Goal: Task Accomplishment & Management: Complete application form

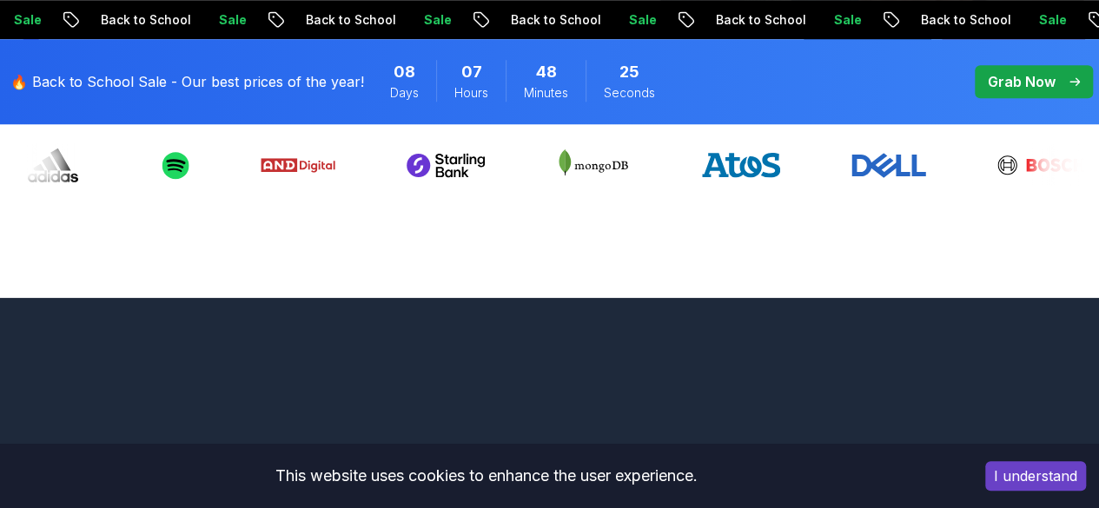
scroll to position [744, 0]
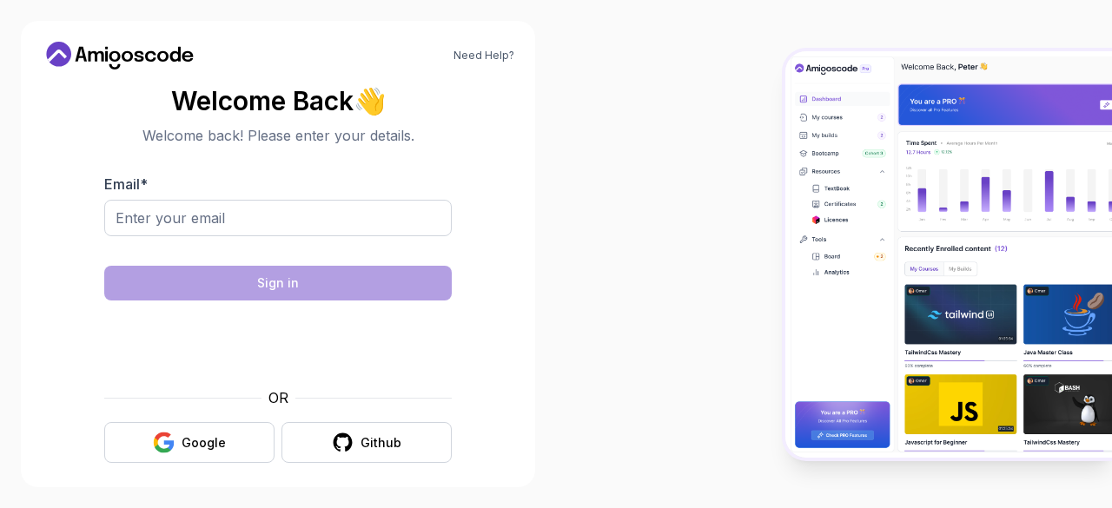
click at [669, 269] on div at bounding box center [834, 254] width 556 height 508
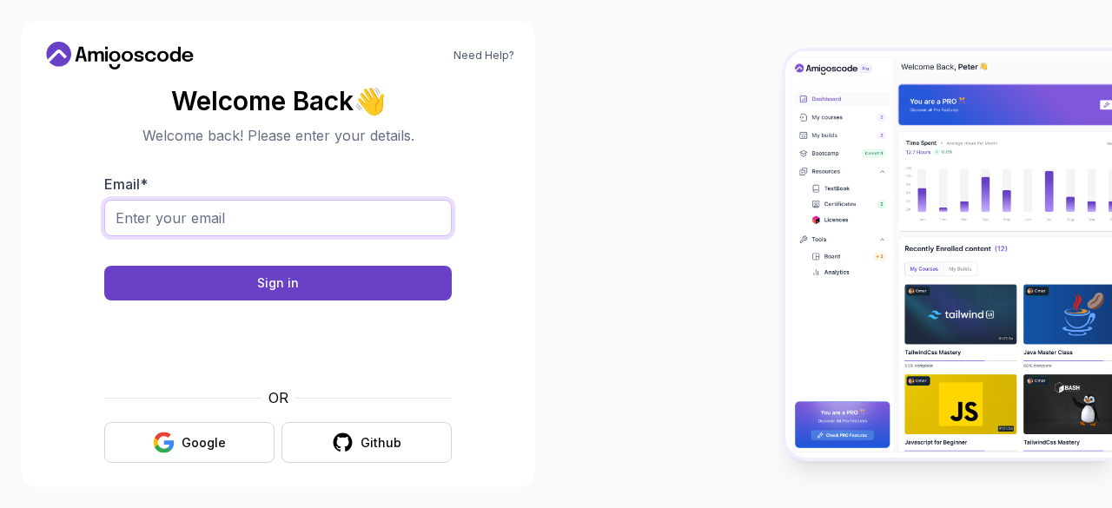
click at [288, 218] on input "Email *" at bounding box center [278, 218] width 348 height 36
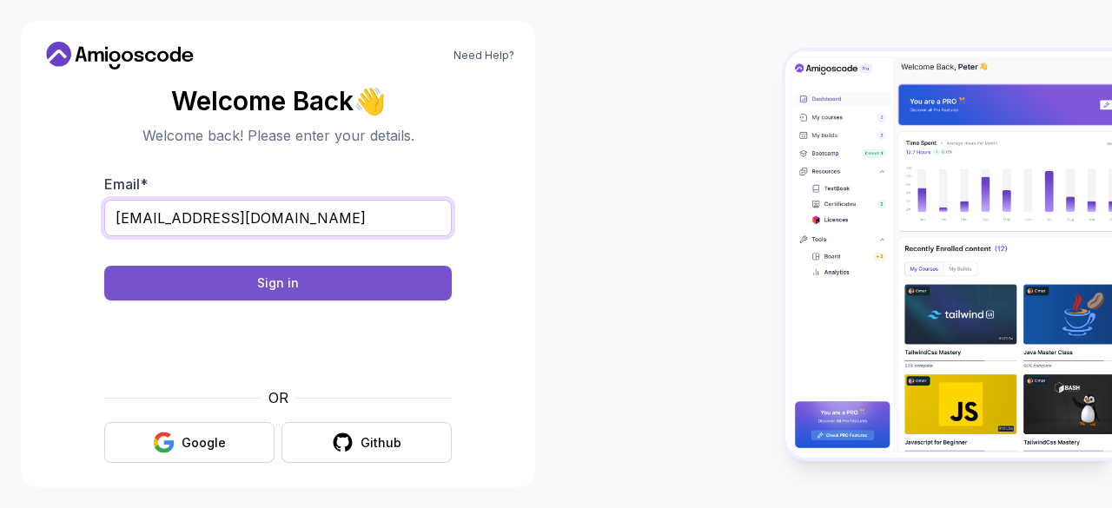
scroll to position [13, 0]
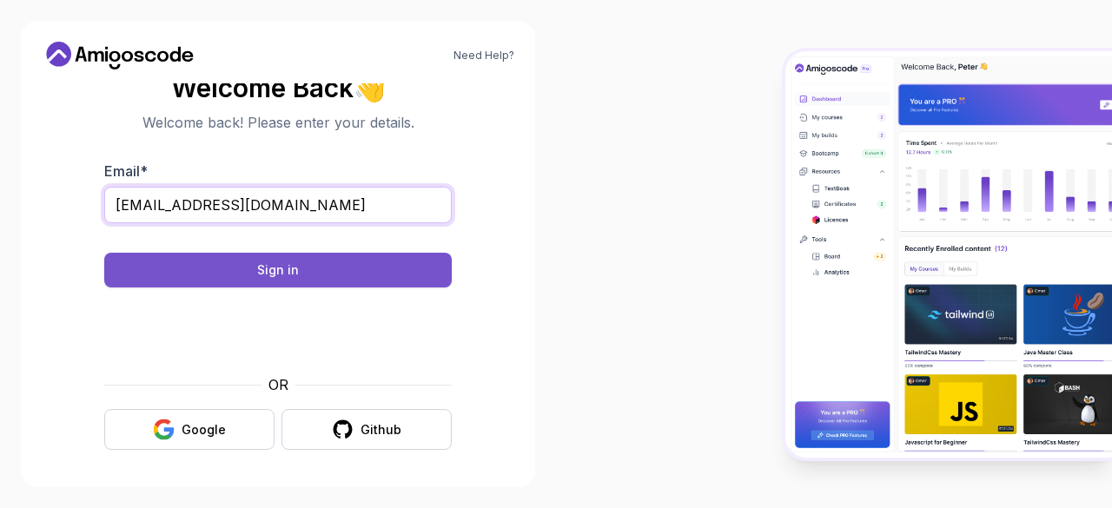
type input "lubri216@gmail.com"
click at [314, 280] on button "Sign in" at bounding box center [278, 270] width 348 height 35
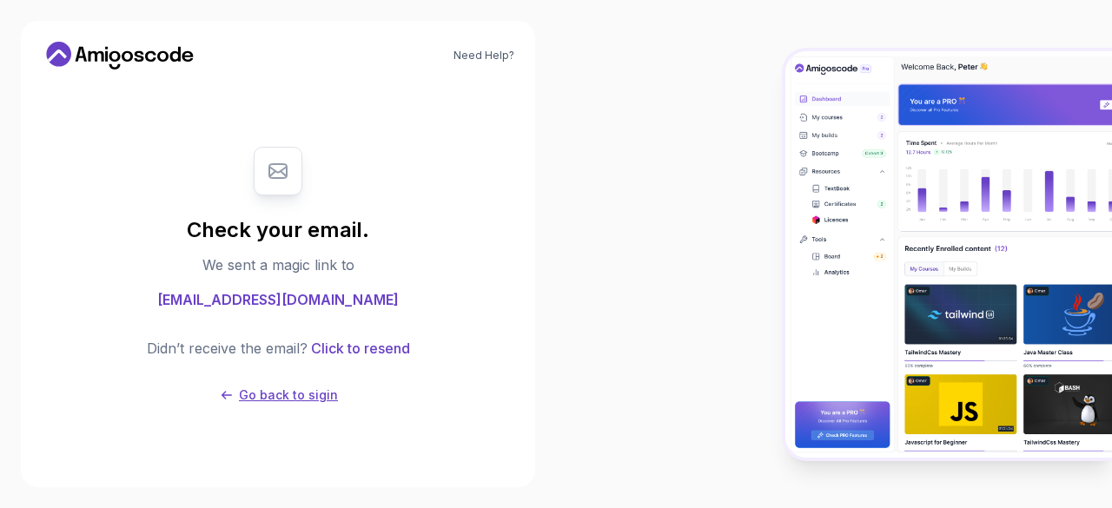
click at [319, 394] on p "Go back to sigin" at bounding box center [288, 395] width 99 height 17
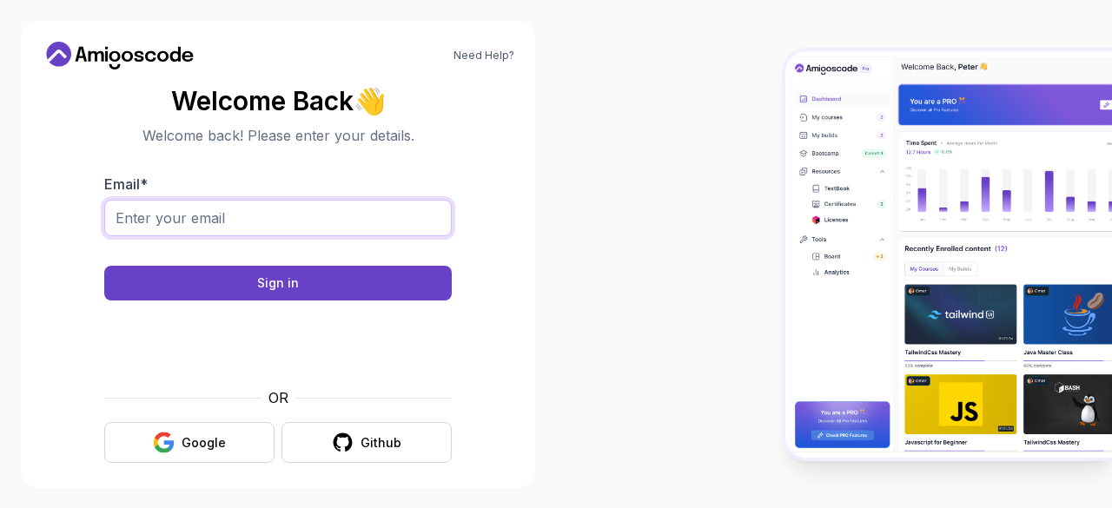
click at [287, 225] on input "Email *" at bounding box center [278, 218] width 348 height 36
type input "lubri216@gmail.com"
click at [104, 266] on button "Sign in" at bounding box center [278, 283] width 348 height 35
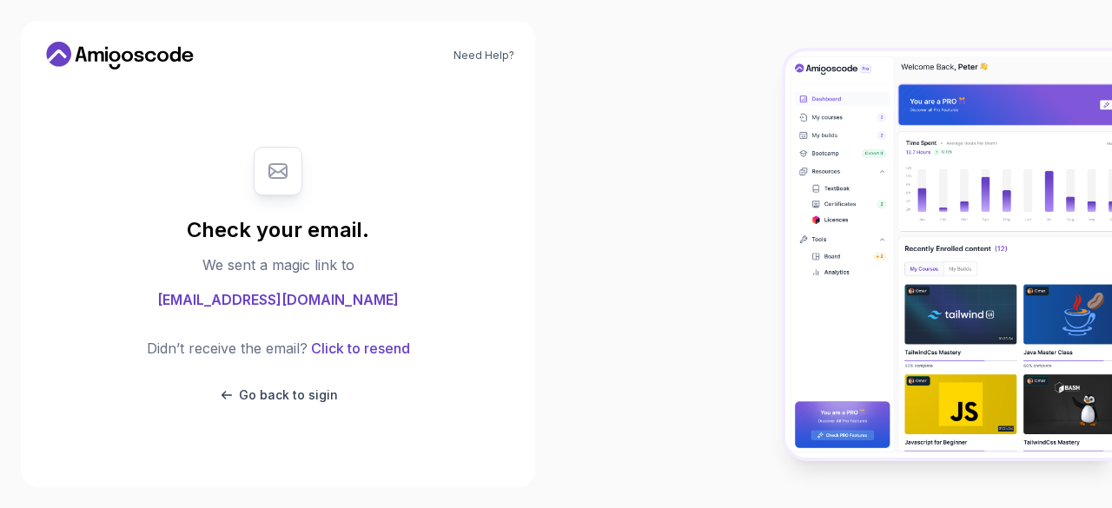
click at [580, 361] on div at bounding box center [834, 254] width 556 height 508
click at [315, 397] on p "Go back to sigin" at bounding box center [288, 395] width 99 height 17
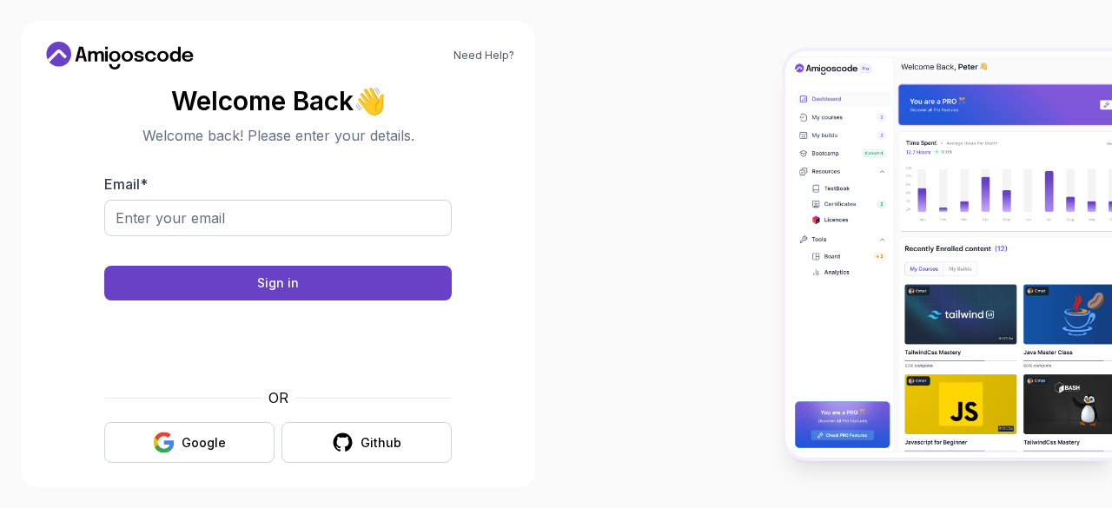
scroll to position [13, 0]
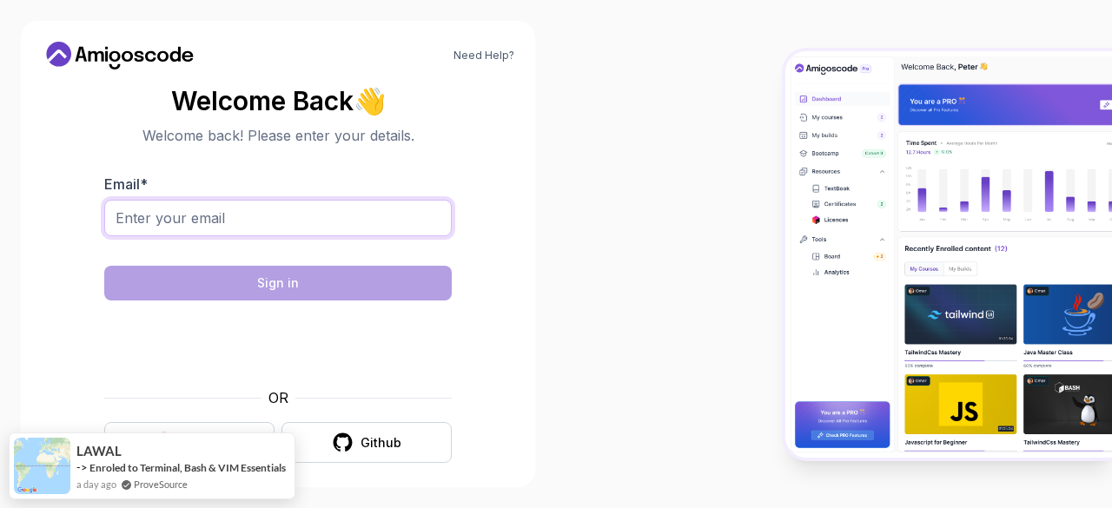
click at [313, 223] on input "Email *" at bounding box center [278, 218] width 348 height 36
type input "lubri216@gmail.com"
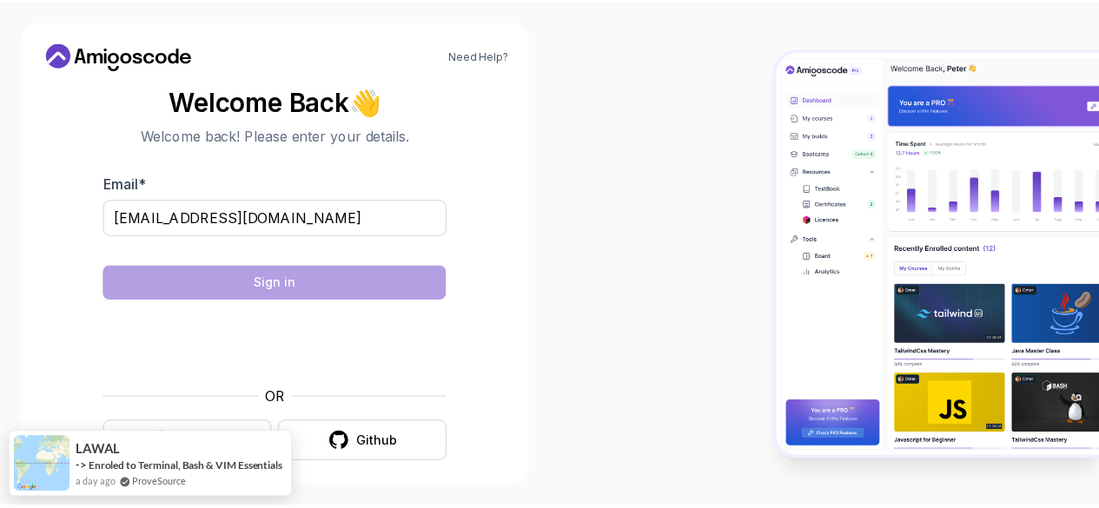
scroll to position [10, 0]
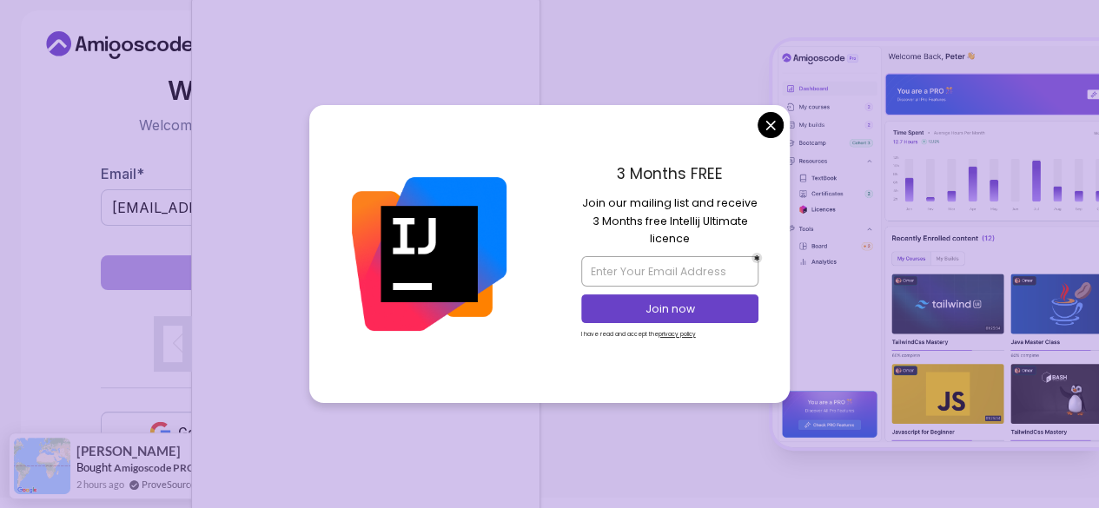
click at [768, 121] on body "Need Help? Welcome Back 👋 Welcome back! Please enter your details. Email * lubr…" at bounding box center [549, 244] width 1099 height 508
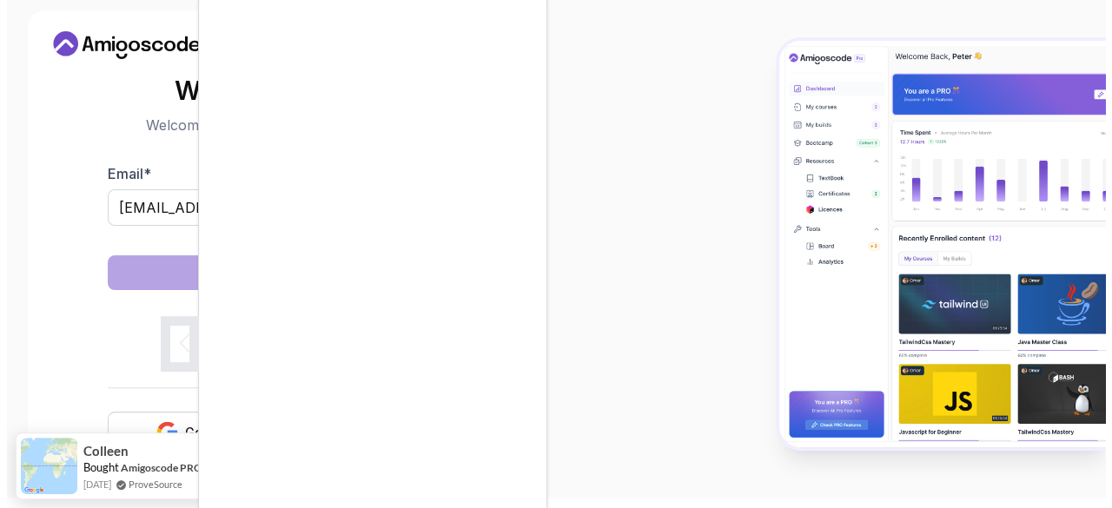
scroll to position [0, 0]
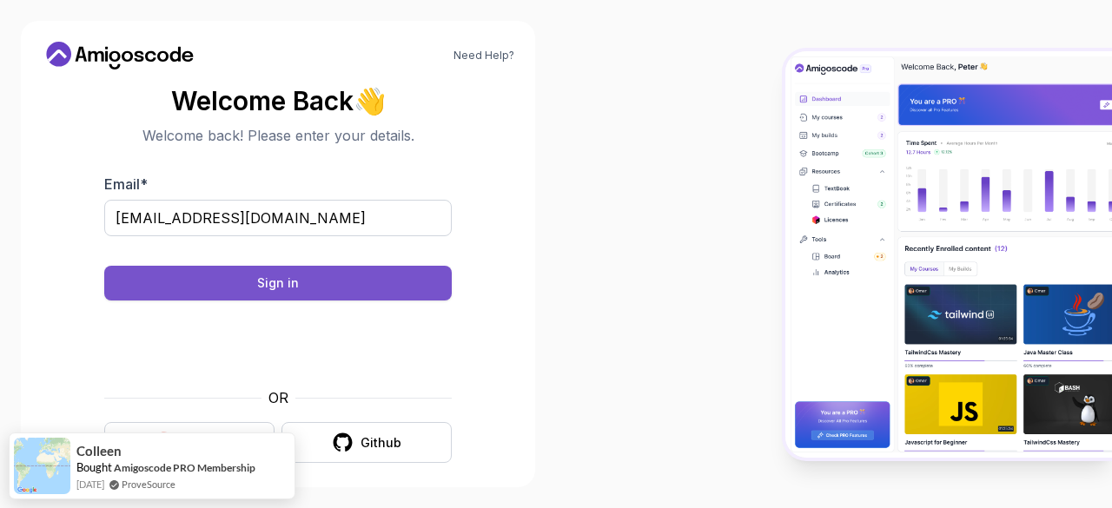
click at [308, 290] on button "Sign in" at bounding box center [278, 283] width 348 height 35
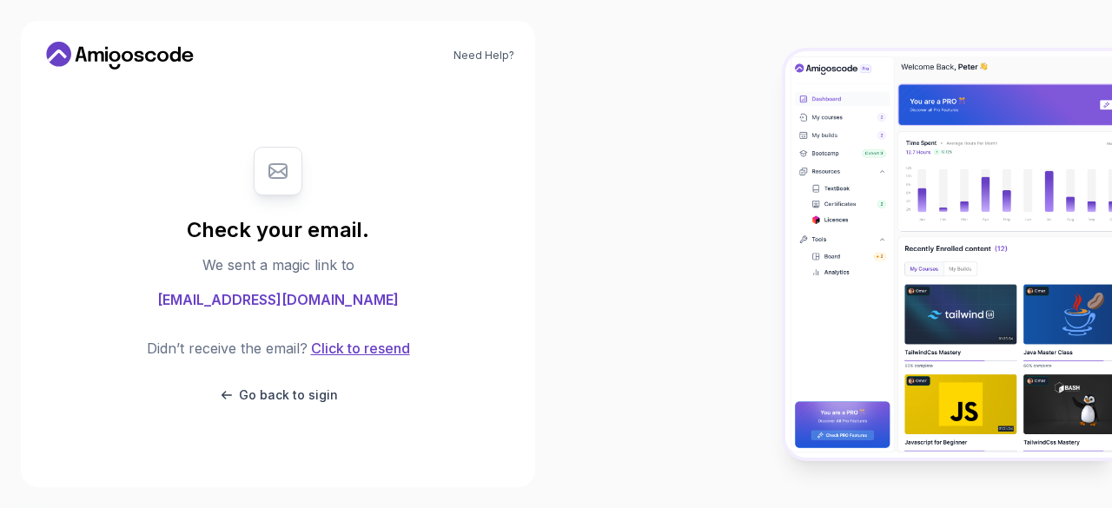
click at [365, 348] on button "Click to resend" at bounding box center [359, 348] width 103 height 21
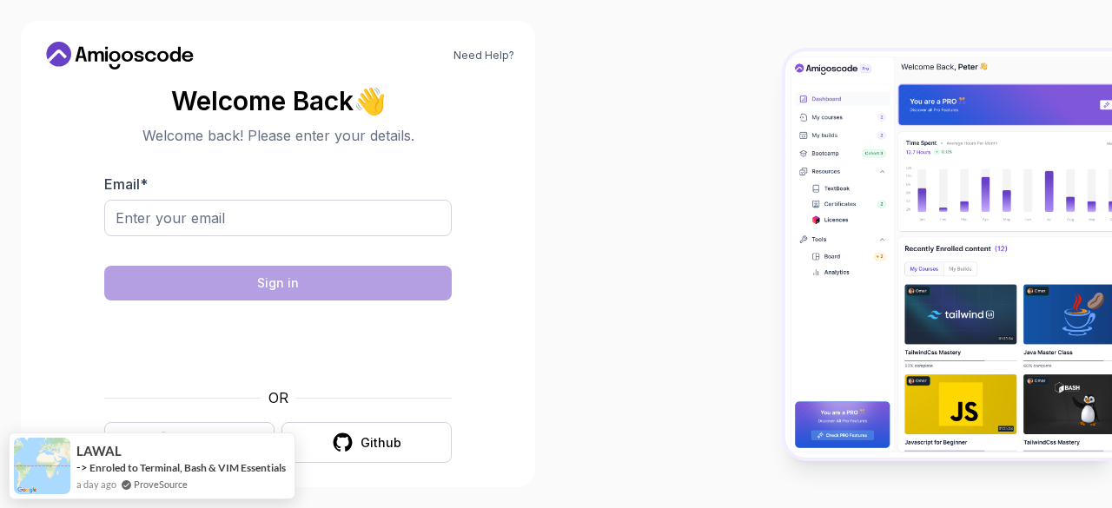
scroll to position [13, 0]
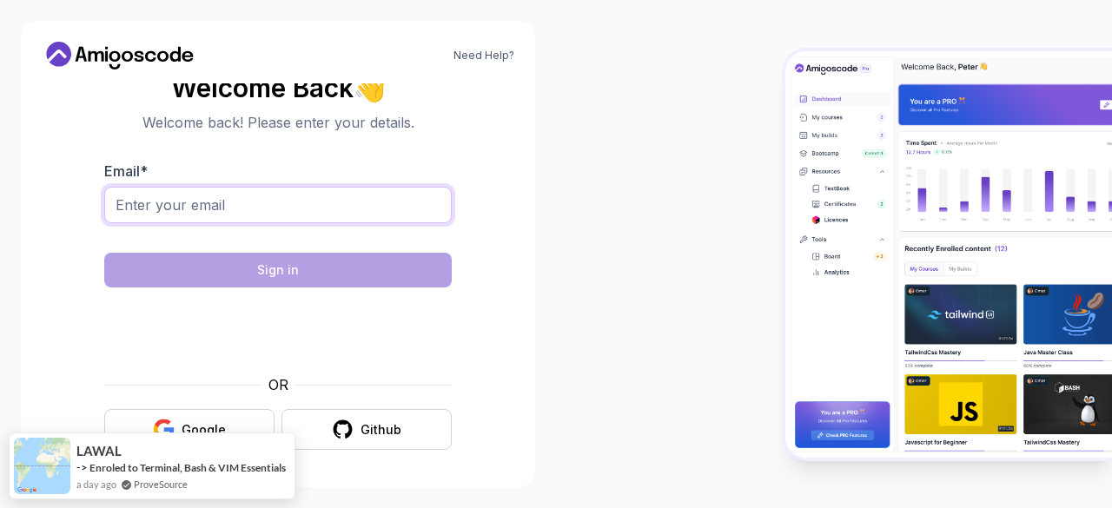
click at [301, 204] on input "Email *" at bounding box center [278, 205] width 348 height 36
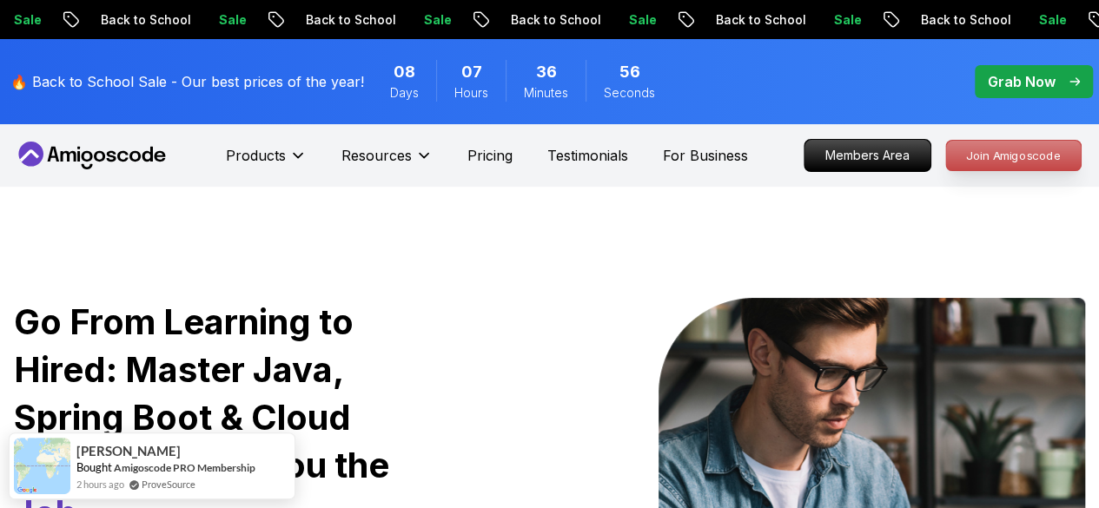
click at [1003, 156] on p "Join Amigoscode" at bounding box center [1013, 156] width 135 height 30
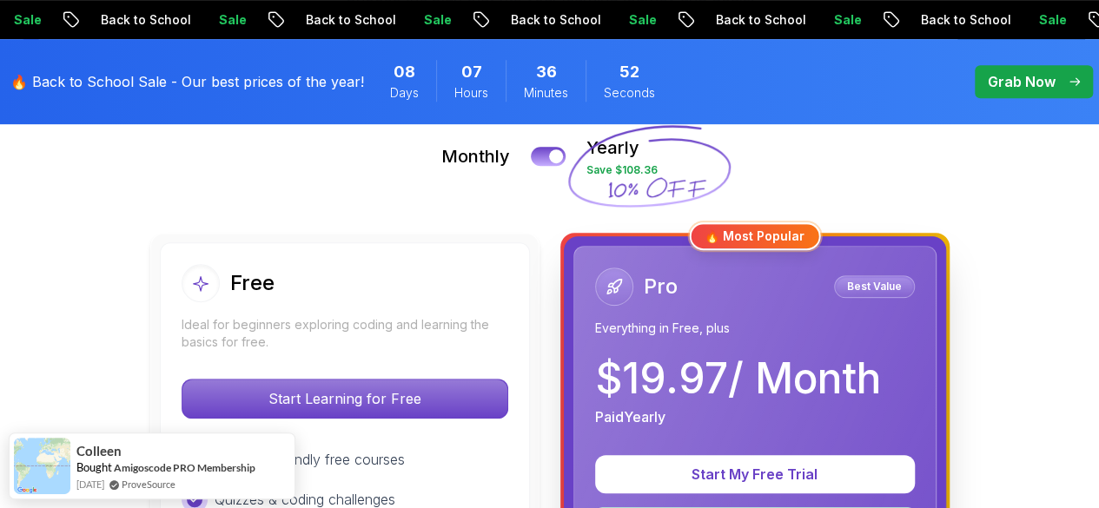
scroll to position [406, 0]
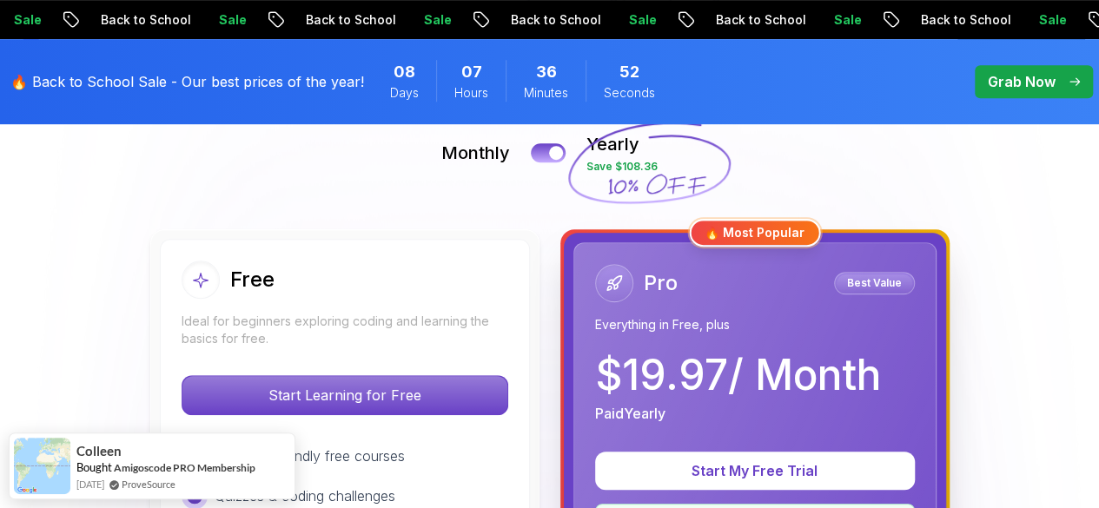
click at [394, 299] on div "Free Ideal for beginners exploring coding and learning the basics for free." at bounding box center [345, 304] width 327 height 87
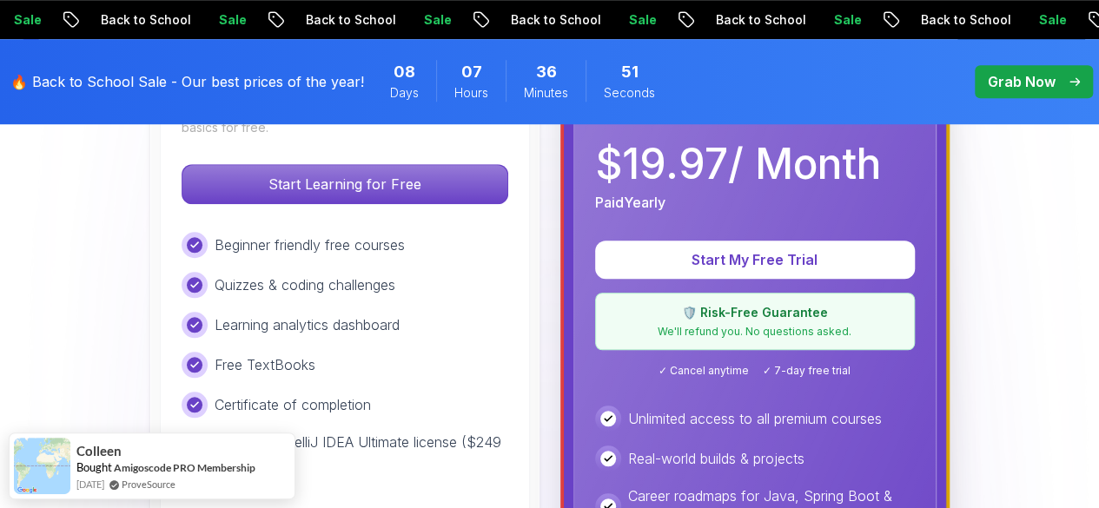
scroll to position [623, 0]
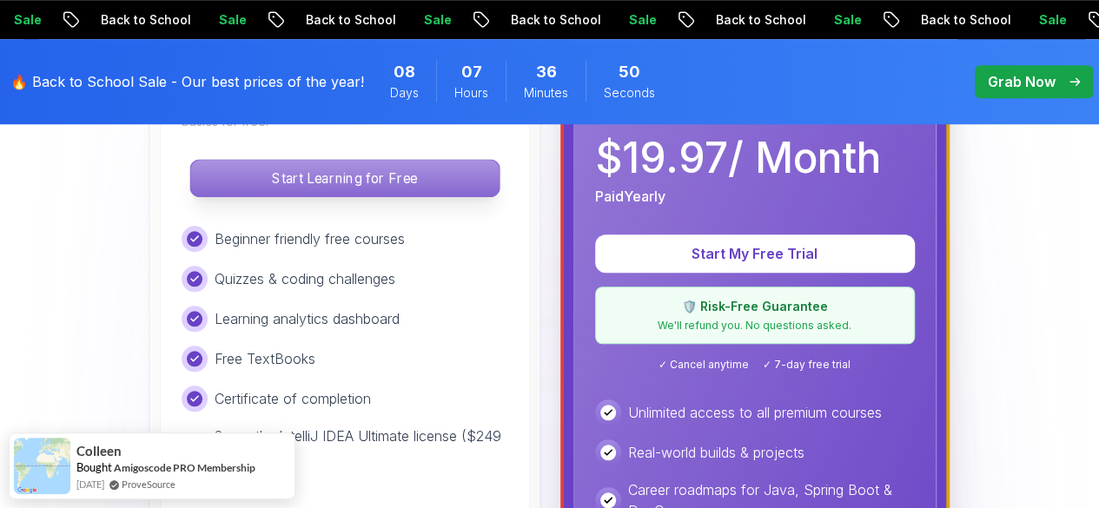
click at [325, 174] on p "Start Learning for Free" at bounding box center [344, 178] width 308 height 36
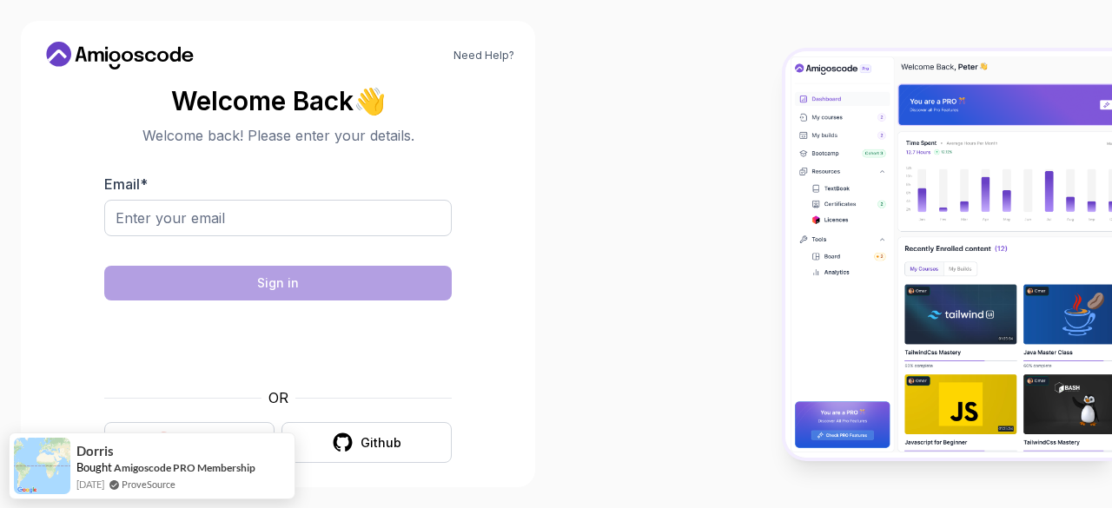
scroll to position [13, 0]
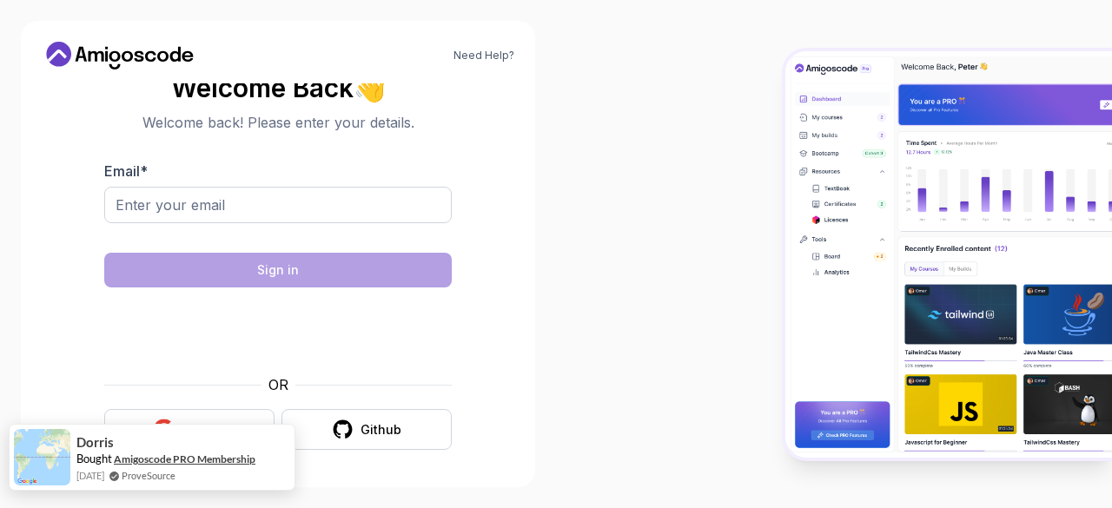
click at [158, 465] on link "Amigoscode PRO Membership" at bounding box center [185, 459] width 142 height 13
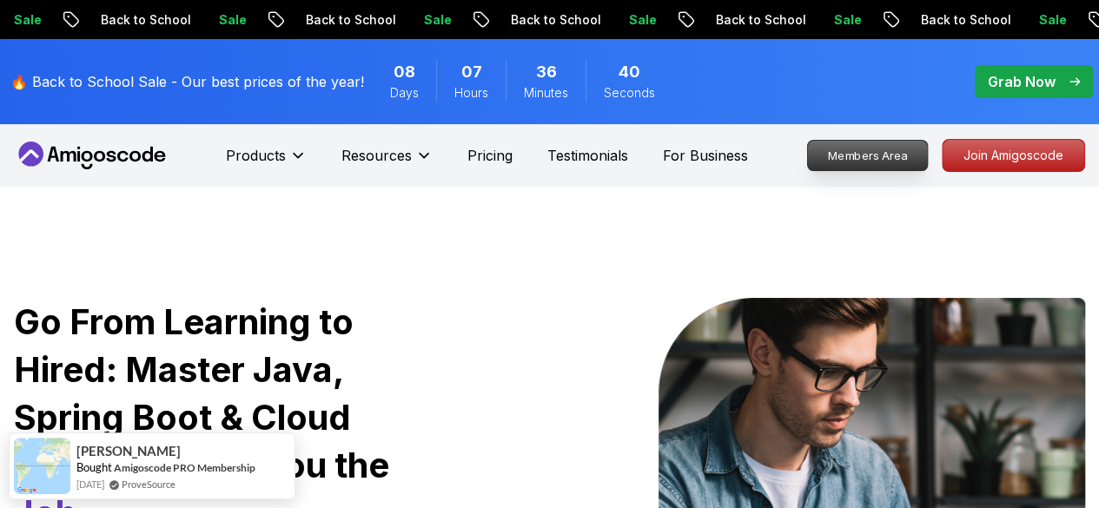
click at [877, 158] on p "Members Area" at bounding box center [868, 156] width 120 height 30
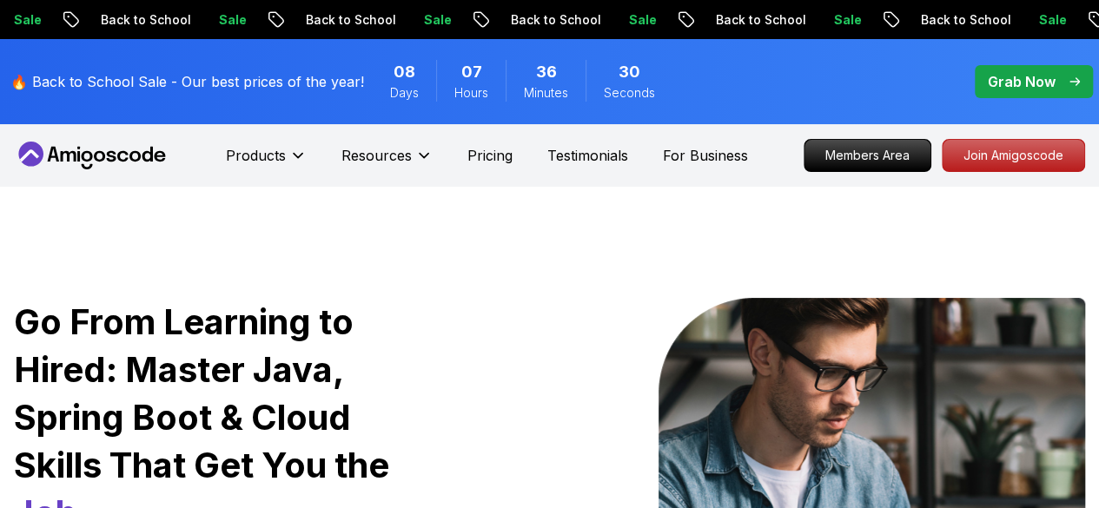
click at [1010, 161] on p "Join Amigoscode" at bounding box center [1014, 155] width 142 height 31
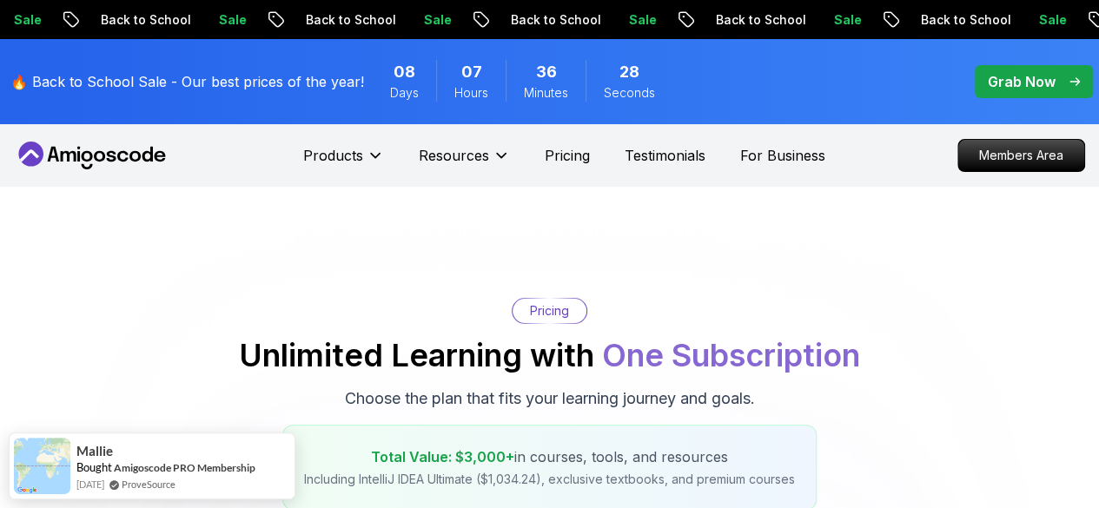
scroll to position [485, 0]
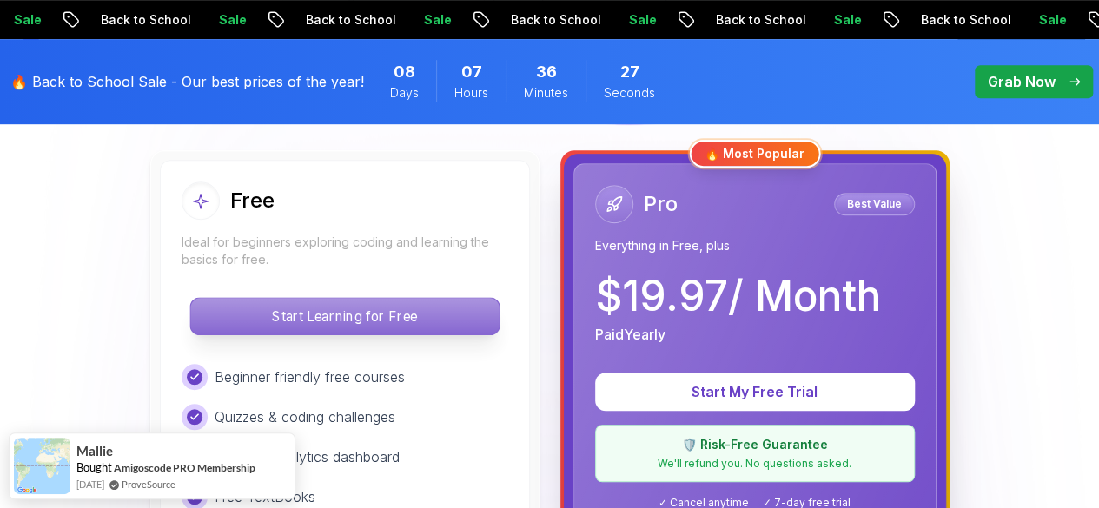
click at [421, 326] on p "Start Learning for Free" at bounding box center [344, 316] width 308 height 36
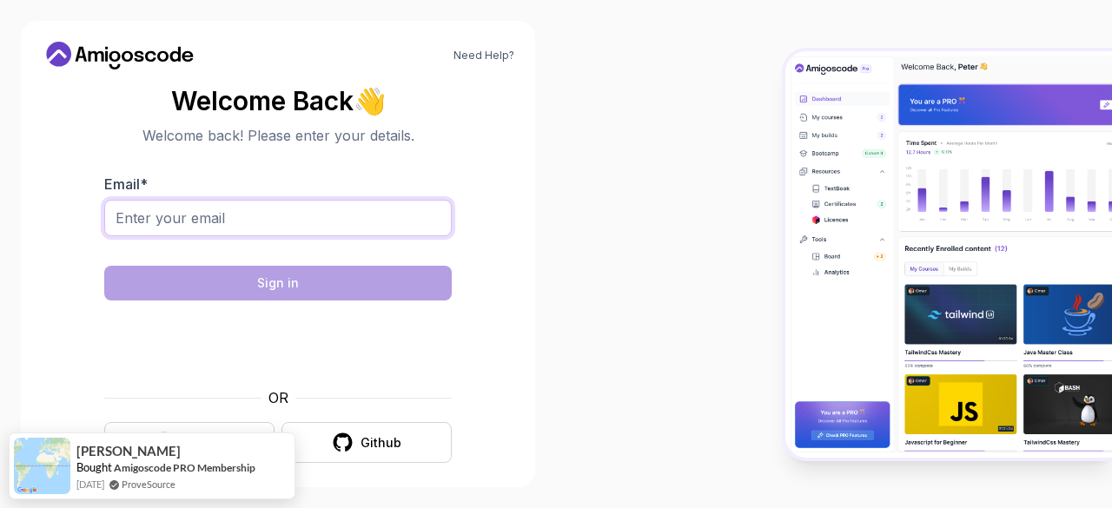
click at [294, 215] on input "Email *" at bounding box center [278, 218] width 348 height 36
type input "lubri216@gmail.com"
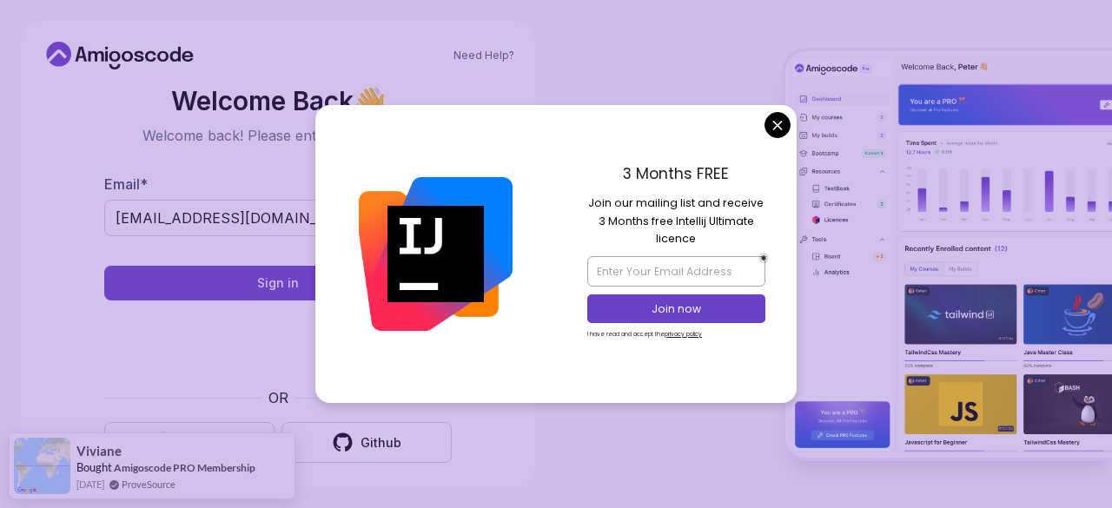
click at [781, 125] on body "Need Help? Welcome Back 👋 Welcome back! Please enter your details. Email * lubr…" at bounding box center [556, 254] width 1112 height 508
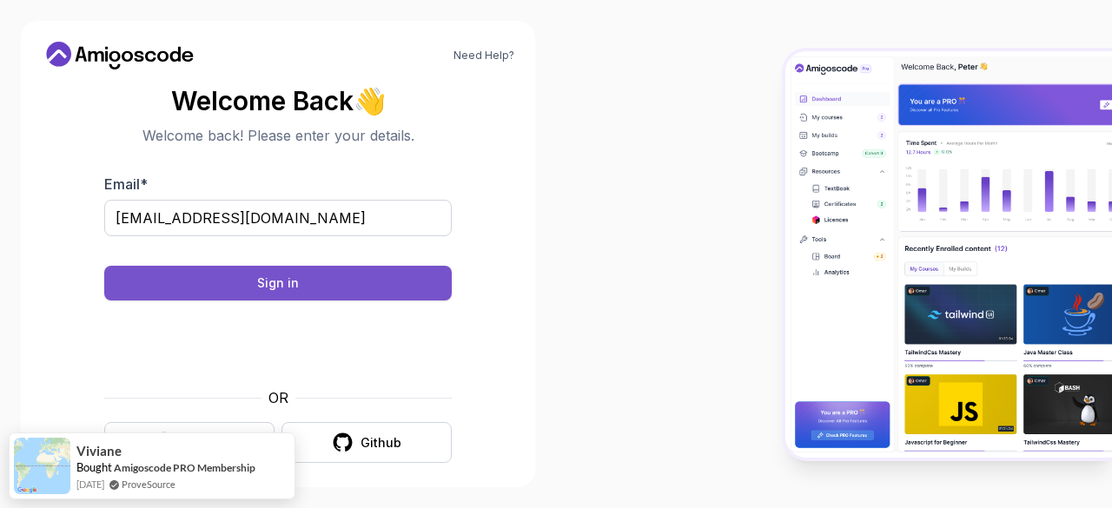
click at [306, 296] on button "Sign in" at bounding box center [278, 283] width 348 height 35
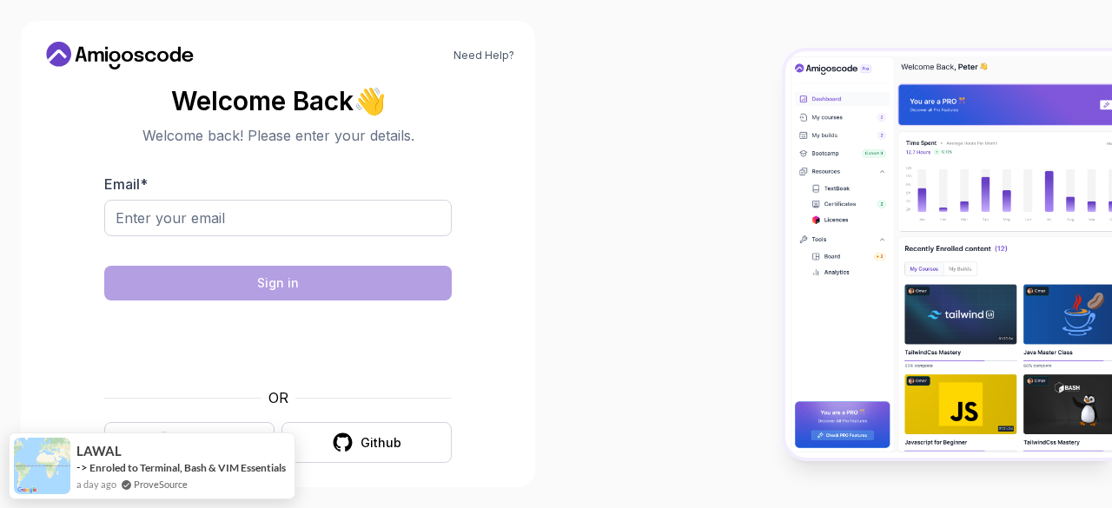
scroll to position [13, 0]
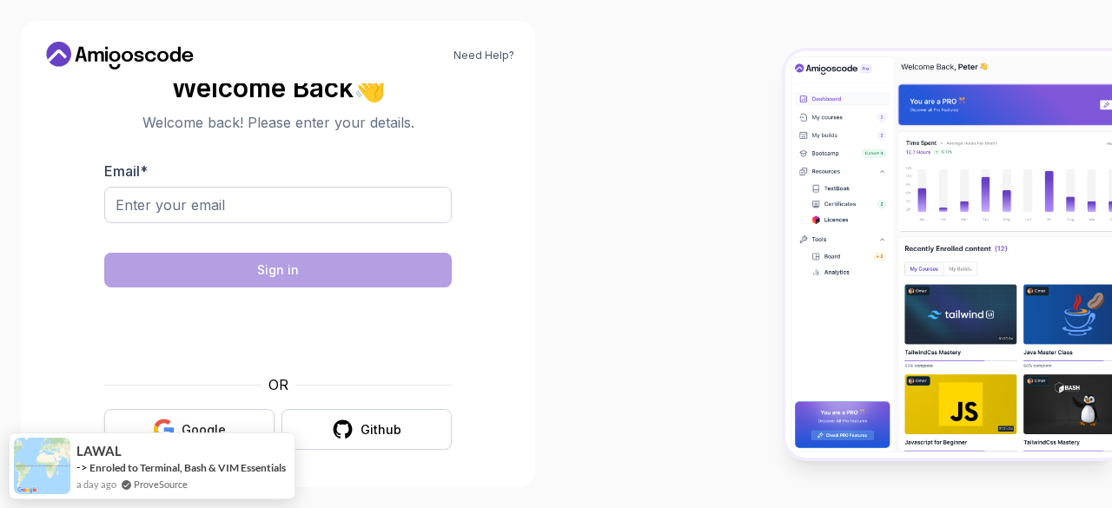
click at [214, 427] on div "Google" at bounding box center [204, 429] width 44 height 17
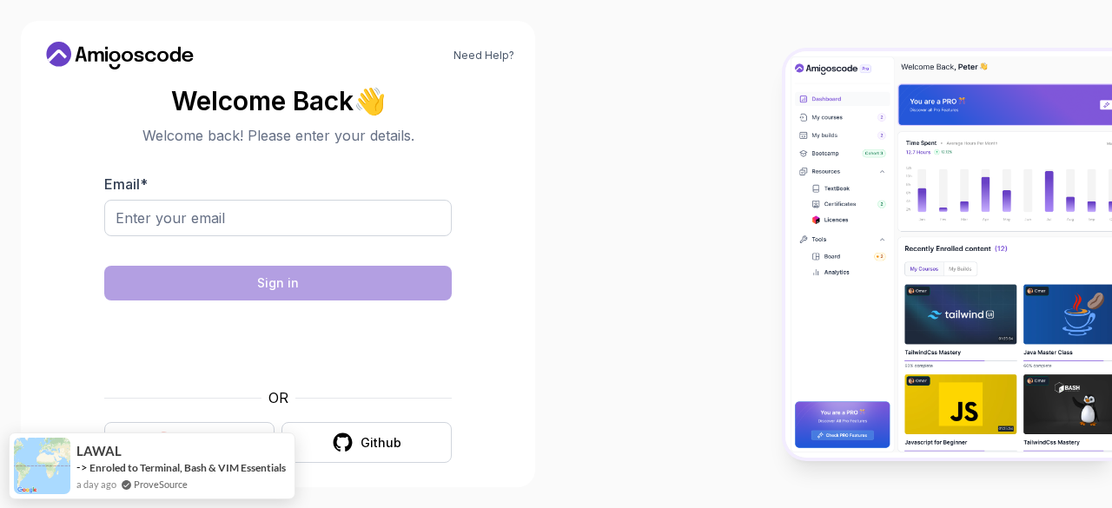
click at [772, 126] on body "Need Help? Welcome Back 👋 Welcome back! Please enter your details. Email * Sign…" at bounding box center [556, 254] width 1112 height 508
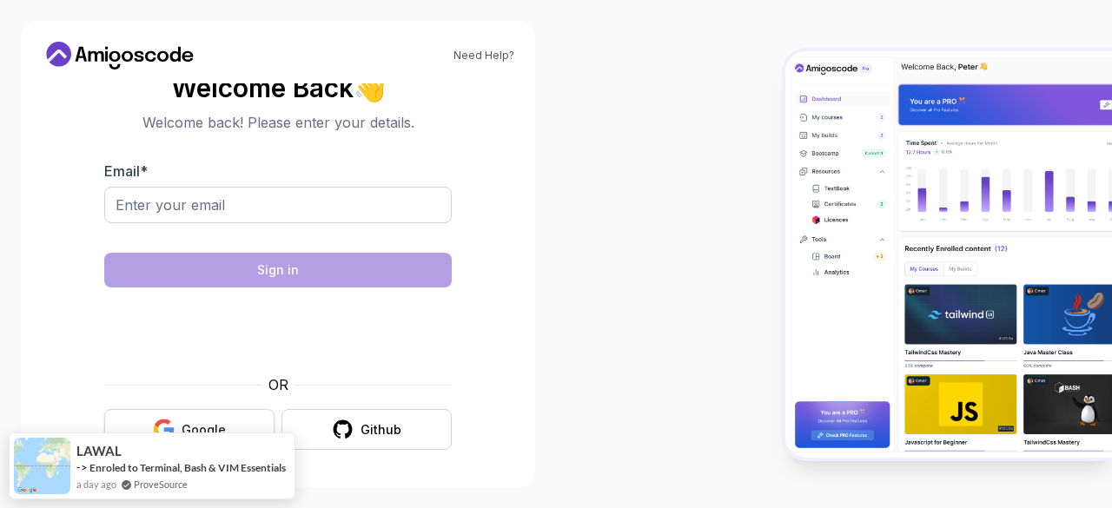
click at [198, 419] on button "Google" at bounding box center [189, 429] width 170 height 41
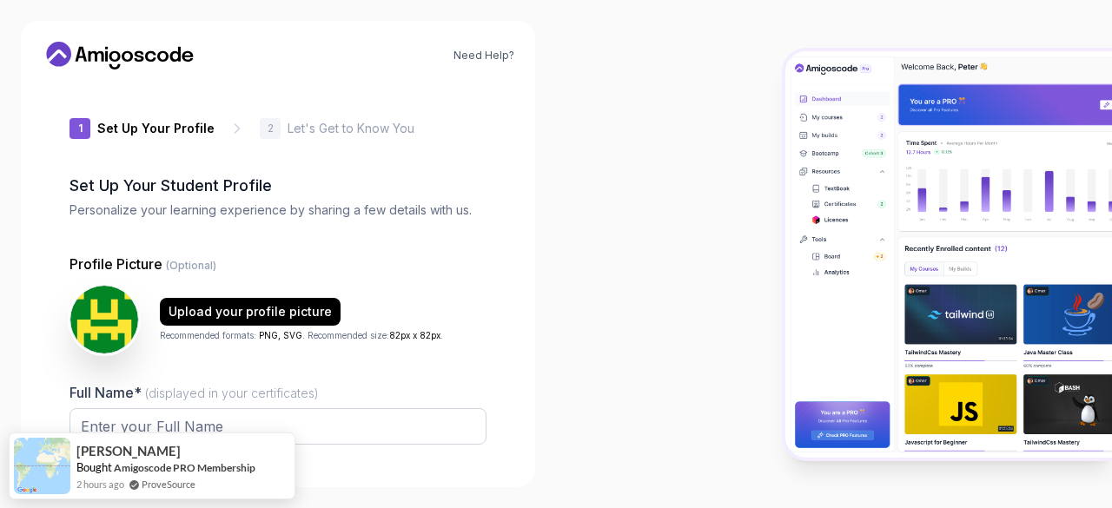
type input "eagerbisond3fa1"
click at [238, 258] on p "Profile Picture (Optional)" at bounding box center [278, 264] width 417 height 21
click at [365, 335] on p "Recommended formats: PNG, SVG . Recommended size: 82px x 82px ." at bounding box center [301, 335] width 283 height 13
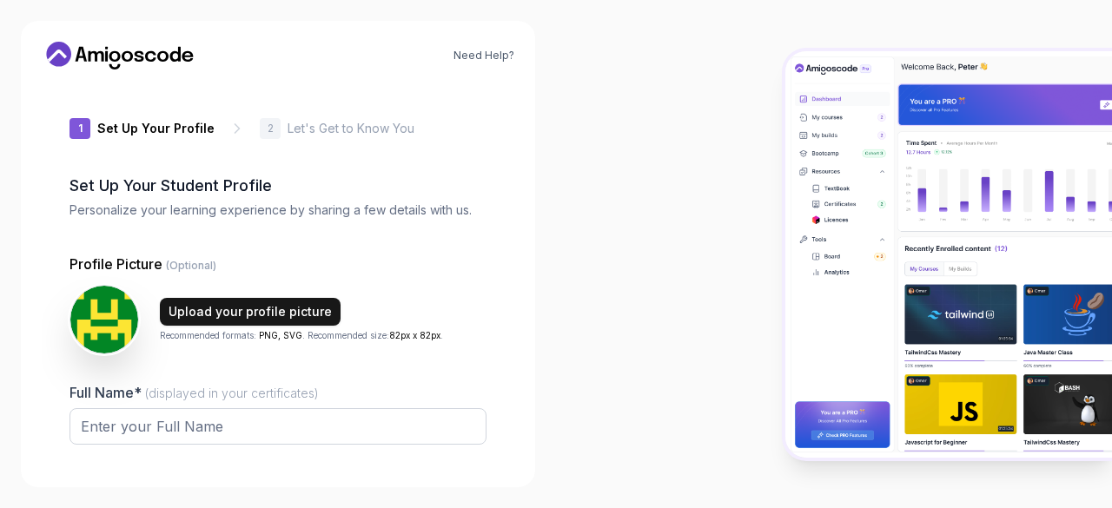
click at [235, 307] on div "Upload your profile picture" at bounding box center [250, 311] width 163 height 17
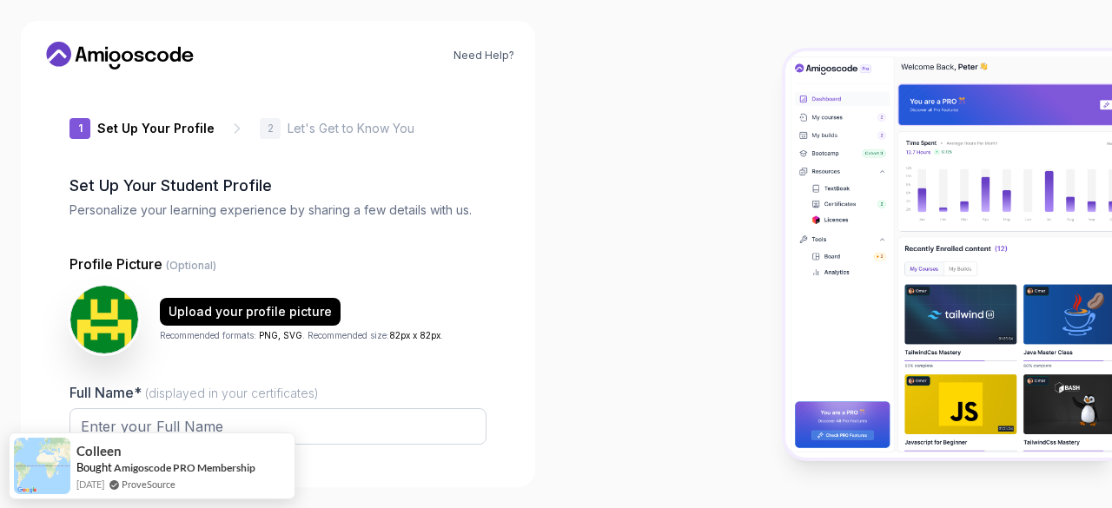
scroll to position [215, 0]
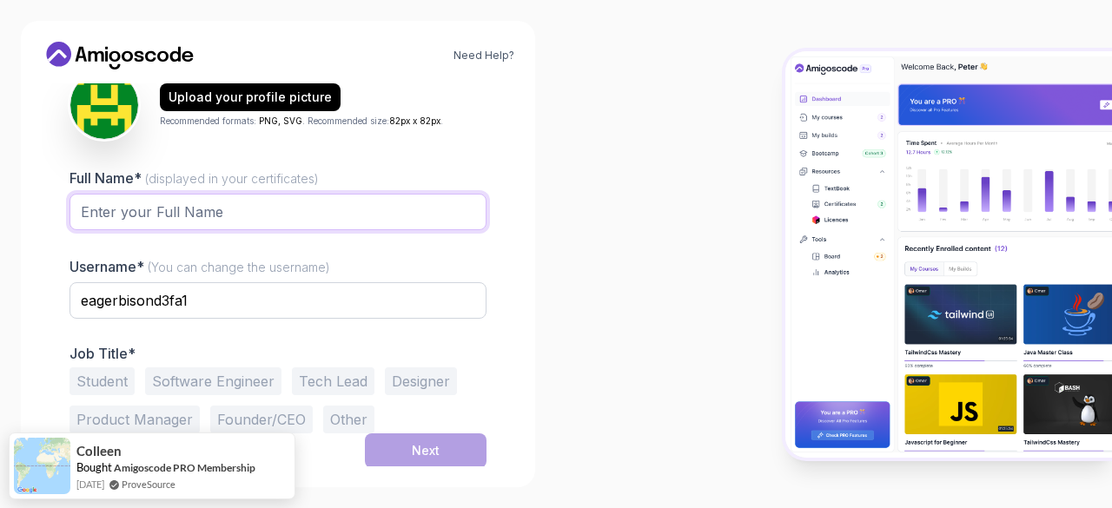
click at [248, 209] on input "Full Name* (displayed in your certificates)" at bounding box center [278, 212] width 417 height 36
type input "B"
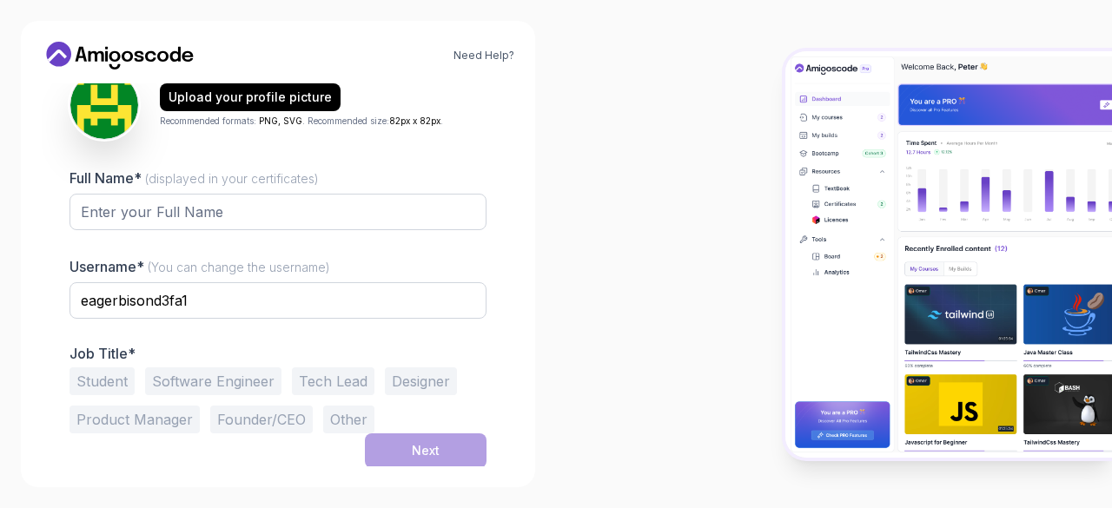
click at [243, 376] on button "Software Engineer" at bounding box center [213, 382] width 136 height 28
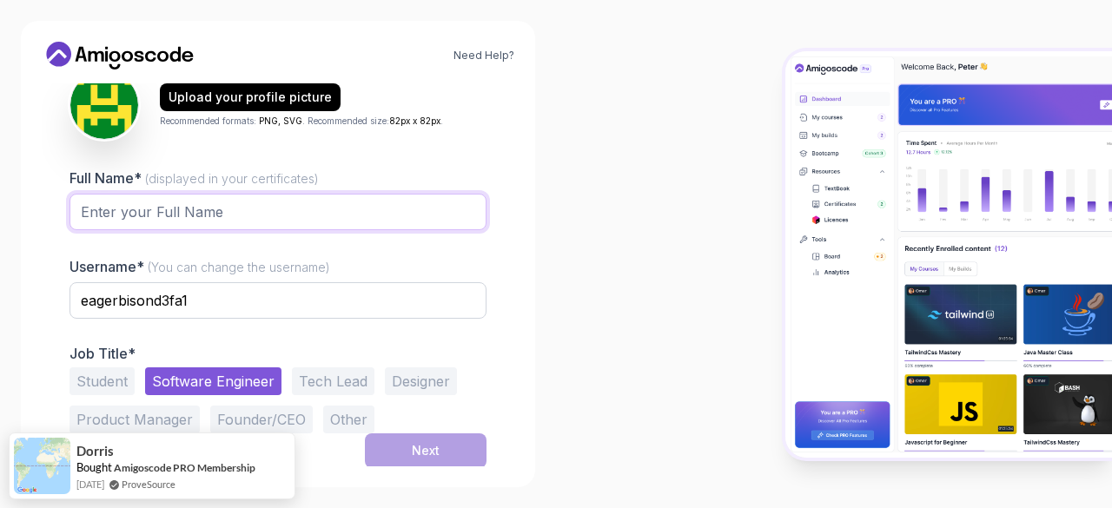
click at [227, 220] on input "Full Name* (displayed in your certificates)" at bounding box center [278, 212] width 417 height 36
type input "Lubri"
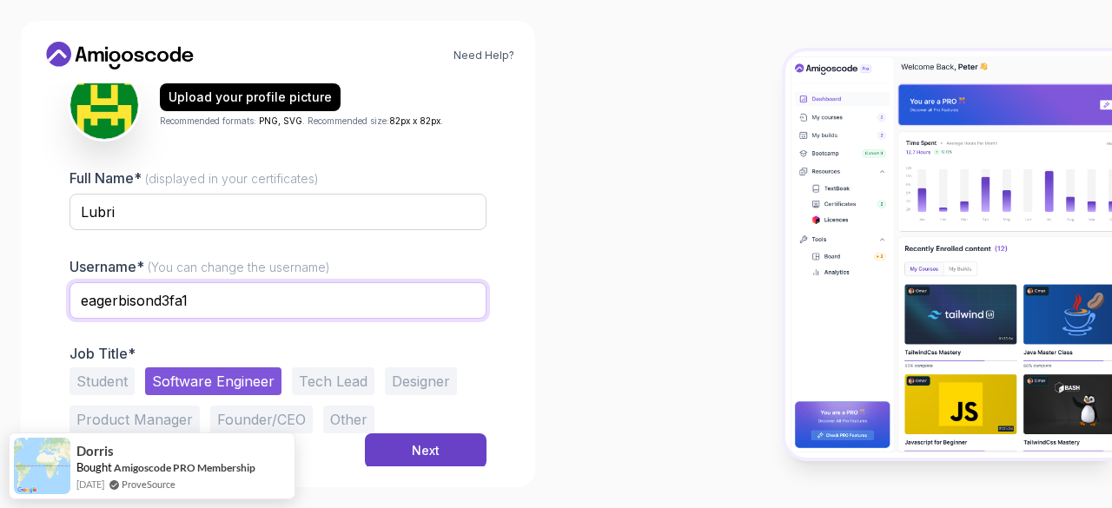
click at [220, 304] on input "eagerbisond3fa1" at bounding box center [278, 300] width 417 height 36
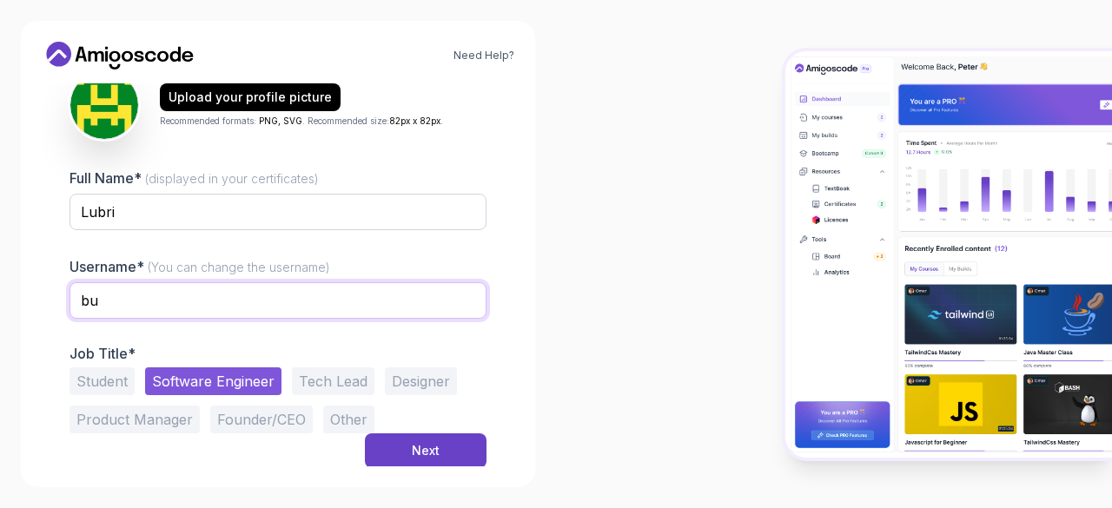
type input "b"
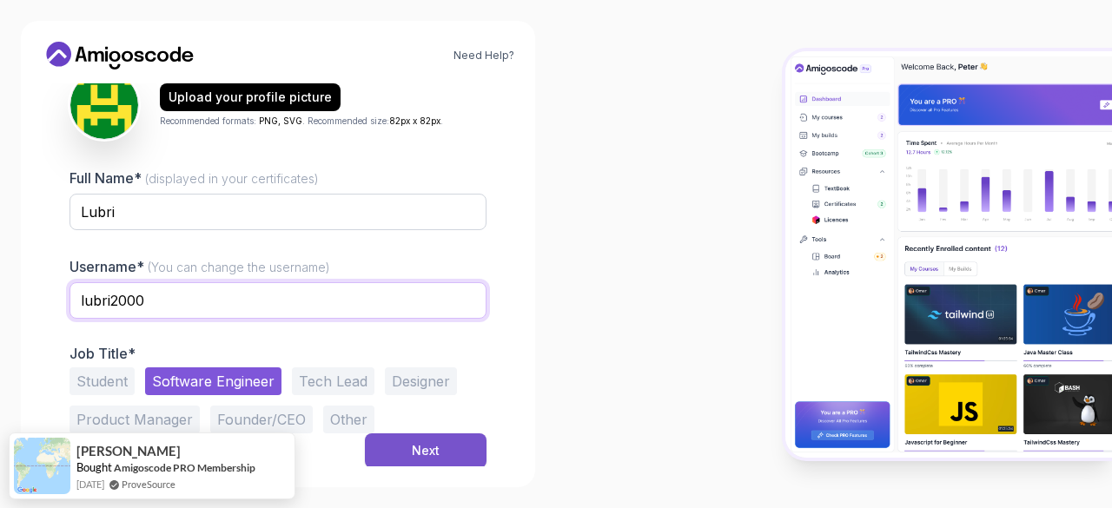
type input "lubri2000"
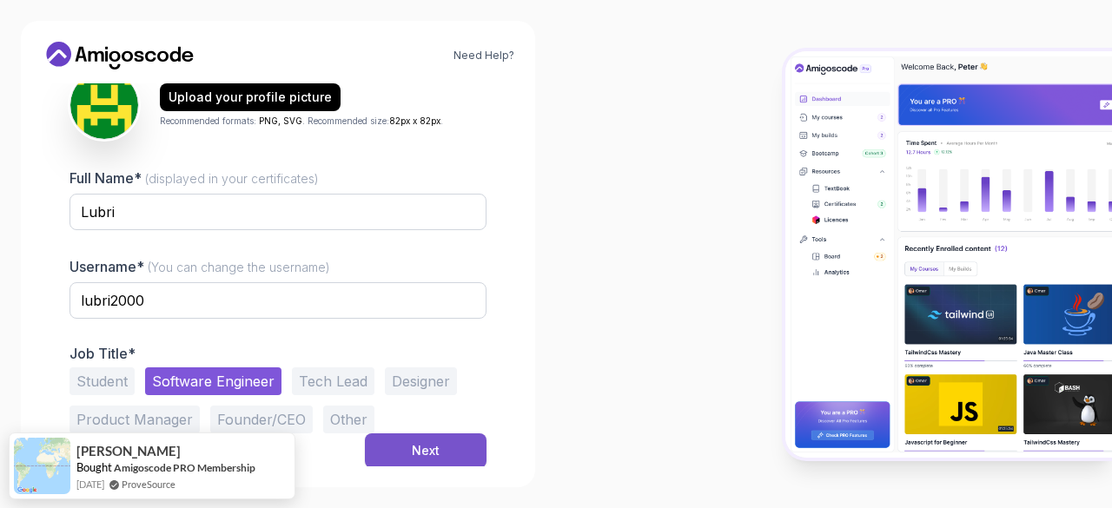
click at [454, 461] on button "Next" at bounding box center [426, 451] width 122 height 35
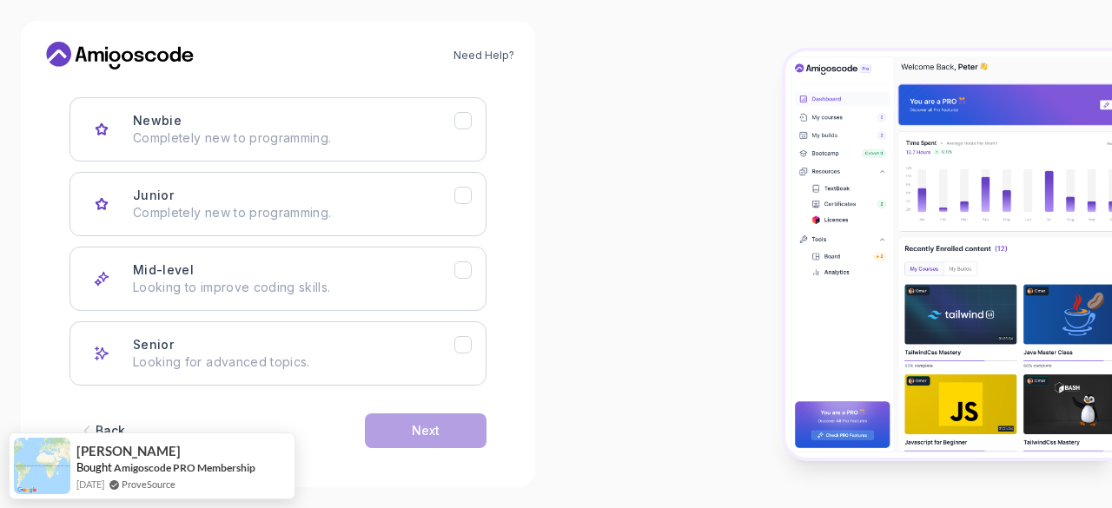
scroll to position [268, 0]
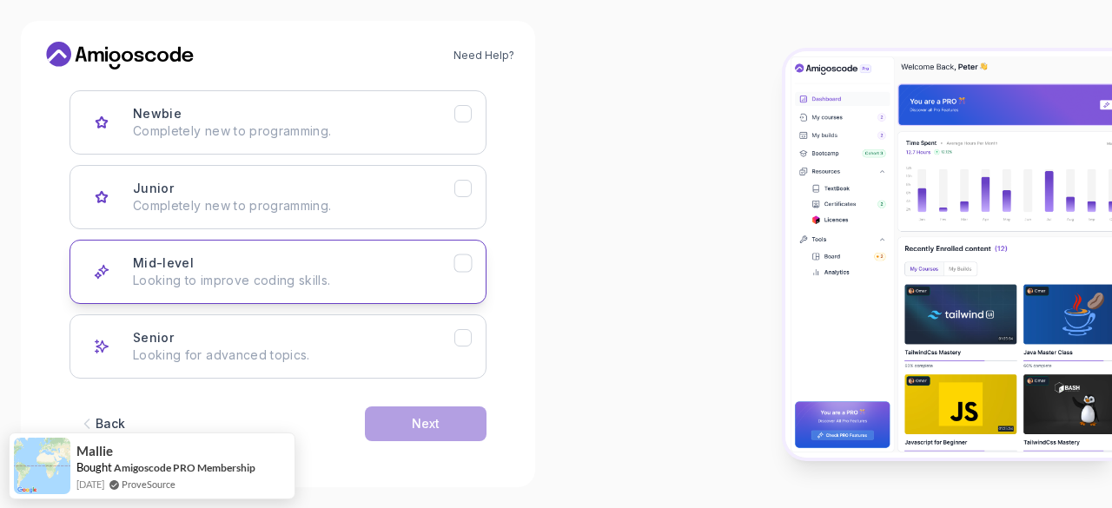
click at [466, 258] on icon "Mid-level" at bounding box center [463, 263] width 17 height 17
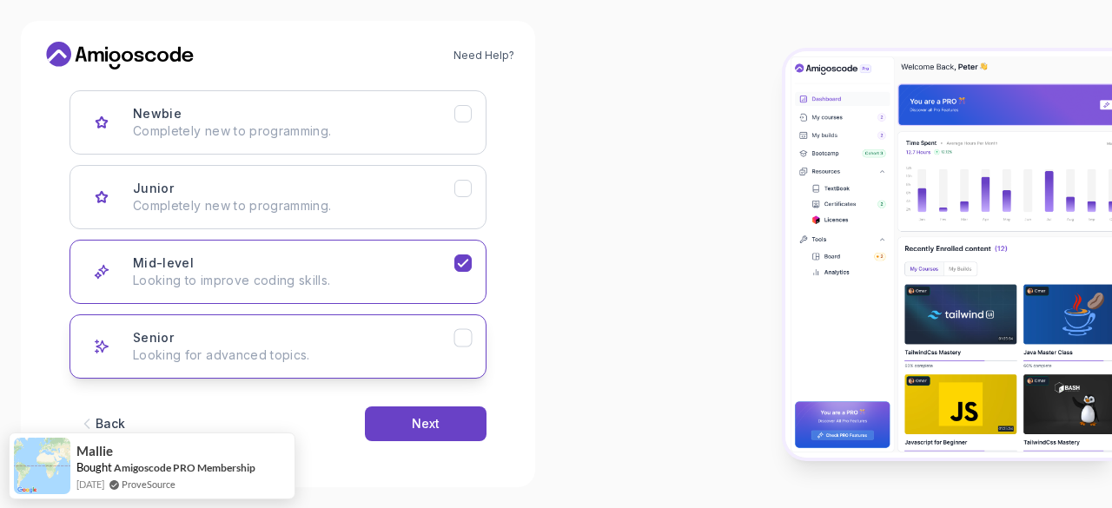
click at [473, 334] on button "Senior Looking for advanced topics." at bounding box center [278, 347] width 417 height 64
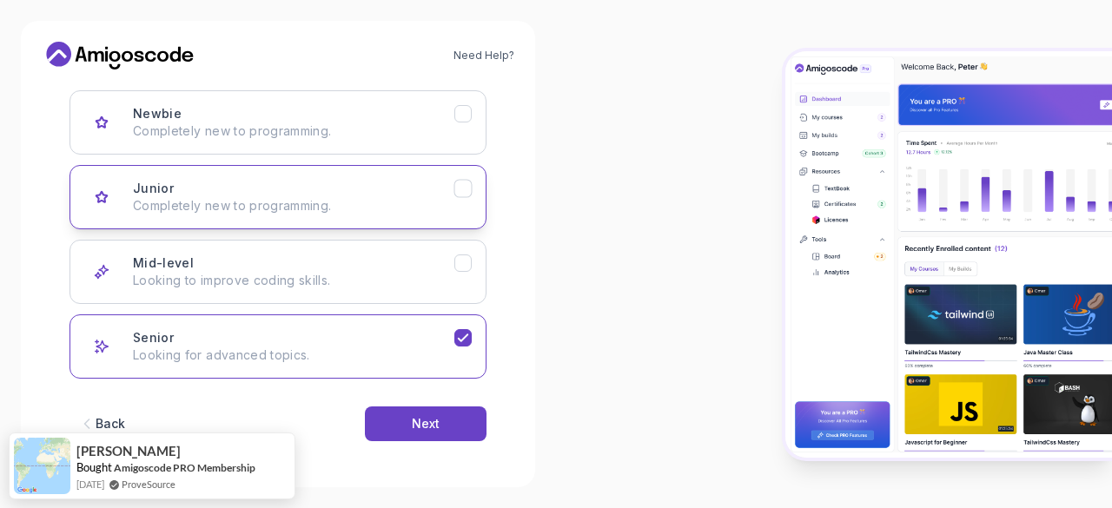
click at [475, 190] on button "Junior Completely new to programming." at bounding box center [278, 197] width 417 height 64
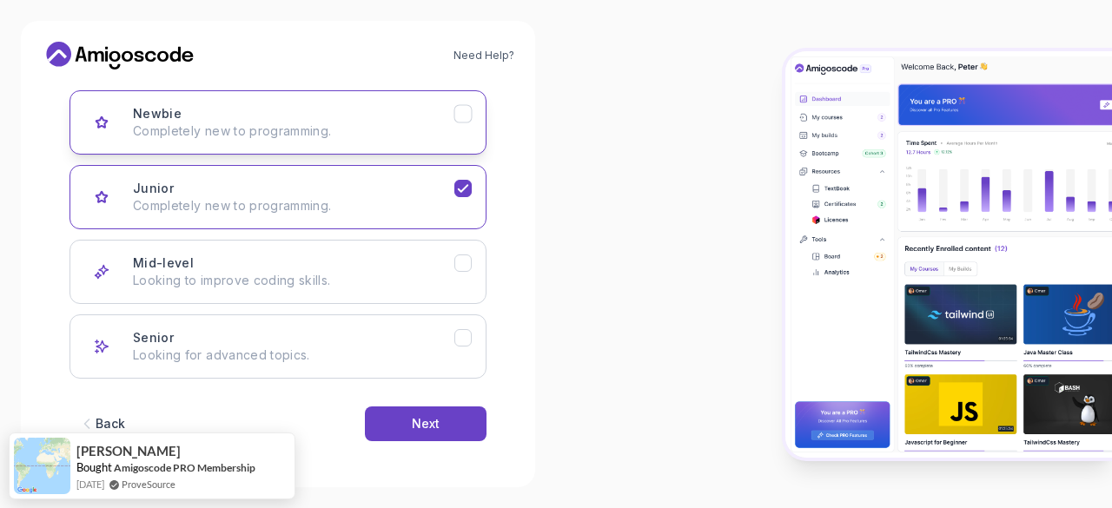
click at [467, 118] on icon "Newbie" at bounding box center [463, 114] width 17 height 17
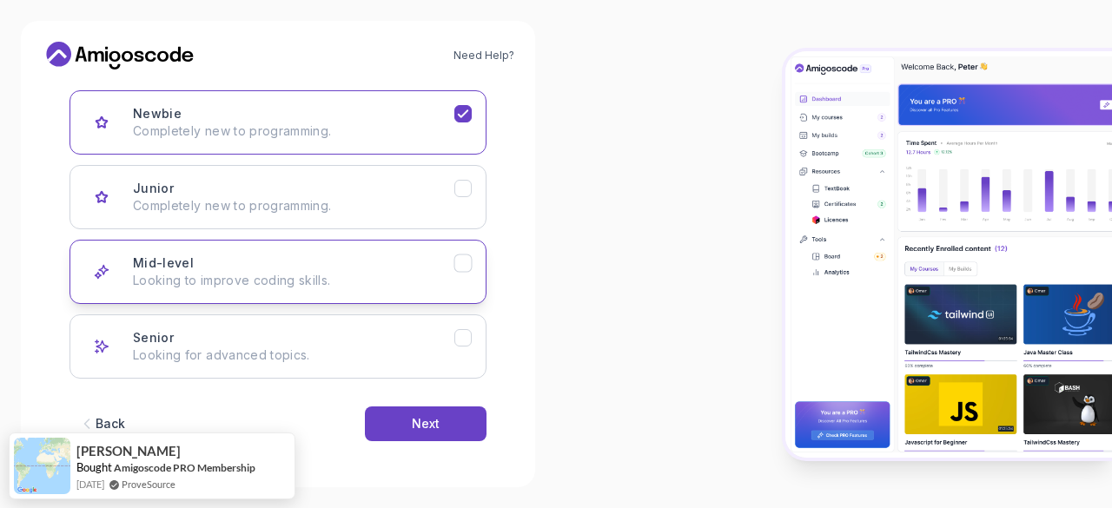
click at [466, 255] on icon "Mid-level" at bounding box center [463, 263] width 17 height 17
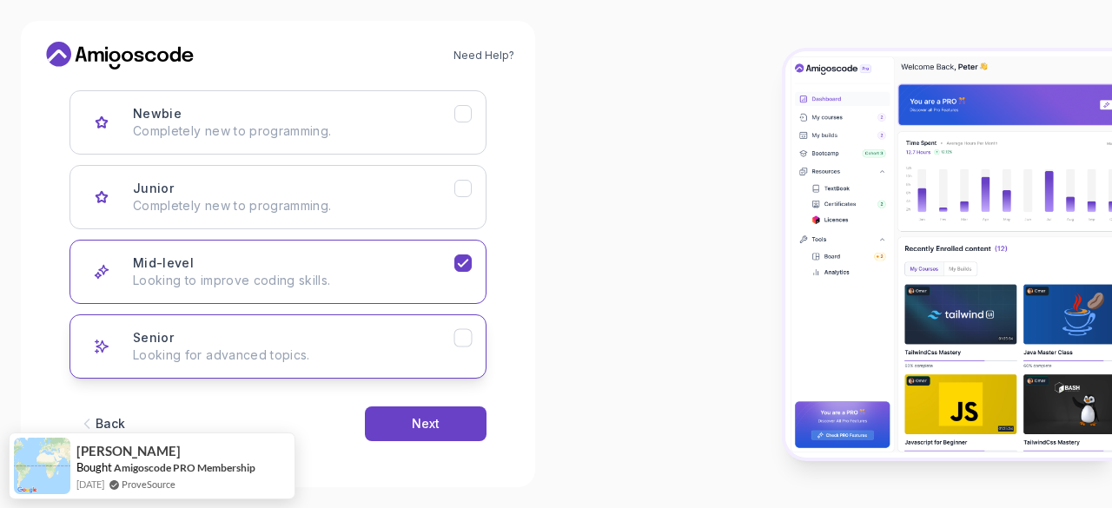
click at [460, 345] on button "Senior Looking for advanced topics." at bounding box center [278, 347] width 417 height 64
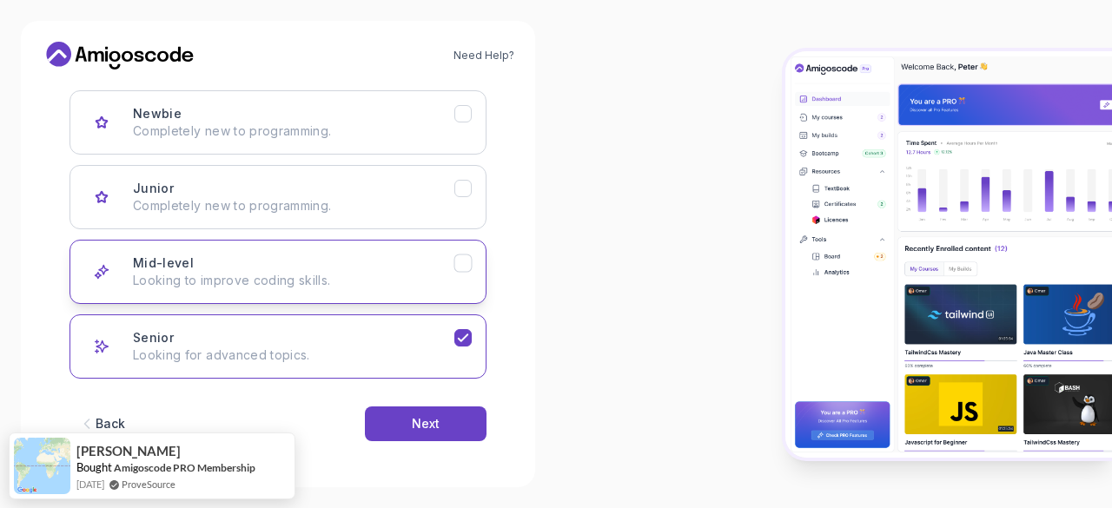
click at [467, 281] on button "Mid-level Looking to improve coding skills." at bounding box center [278, 272] width 417 height 64
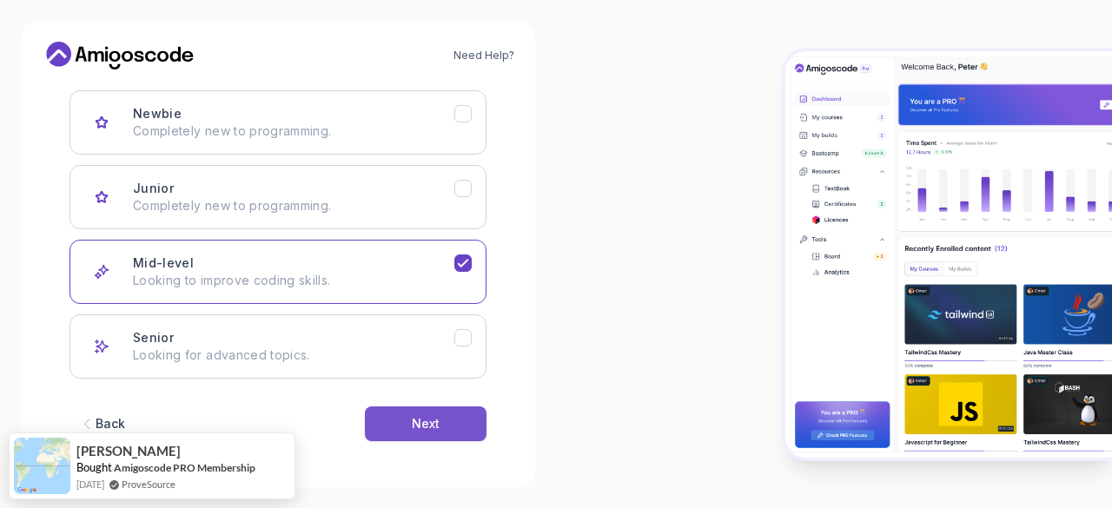
click at [454, 418] on button "Next" at bounding box center [426, 424] width 122 height 35
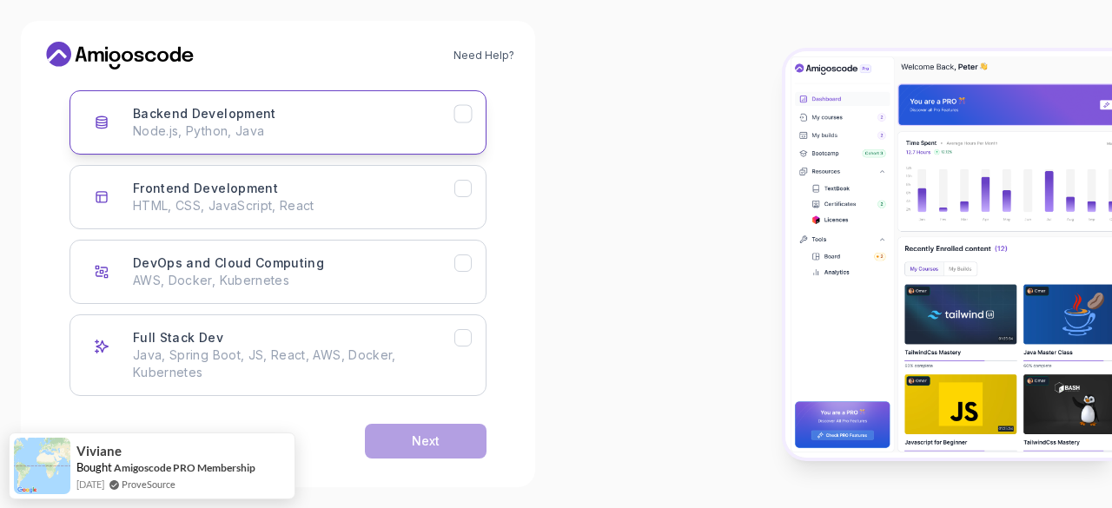
click at [471, 119] on icon "Backend Development" at bounding box center [463, 114] width 17 height 17
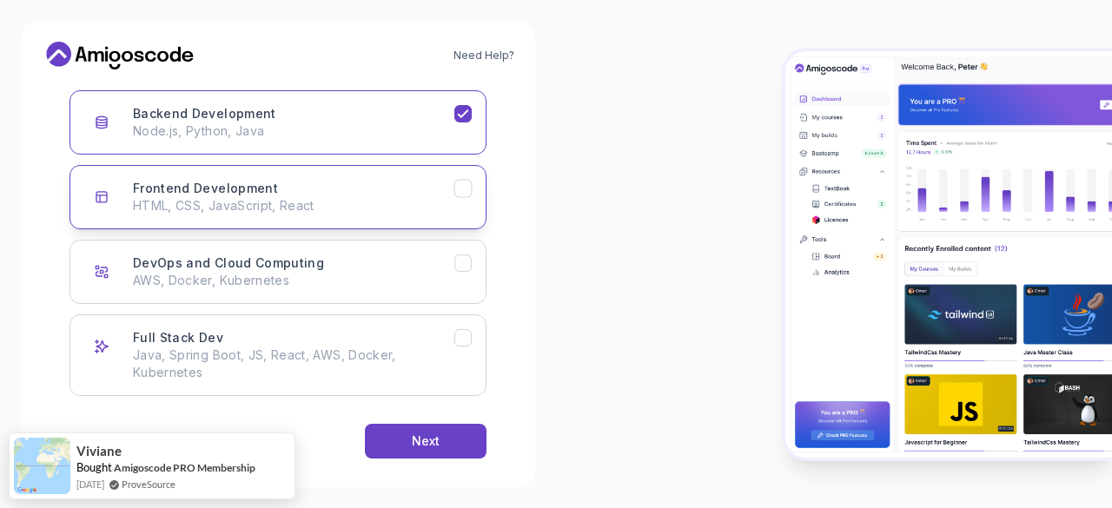
click at [465, 207] on button "Frontend Development HTML, CSS, JavaScript, React" at bounding box center [278, 197] width 417 height 64
click at [465, 201] on button "Frontend Development HTML, CSS, JavaScript, React" at bounding box center [278, 197] width 417 height 64
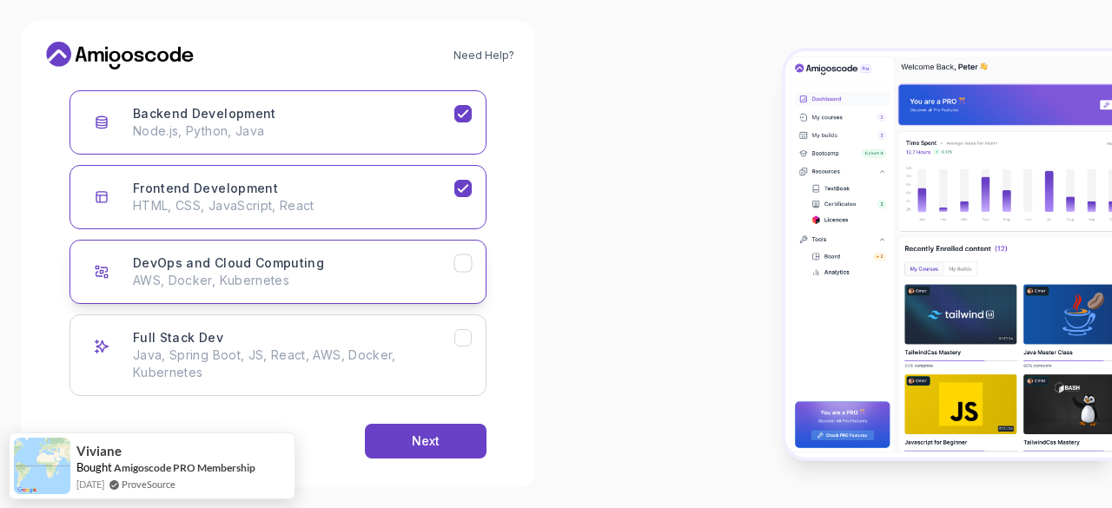
click at [460, 272] on button "DevOps and Cloud Computing AWS, Docker, Kubernetes" at bounding box center [278, 272] width 417 height 64
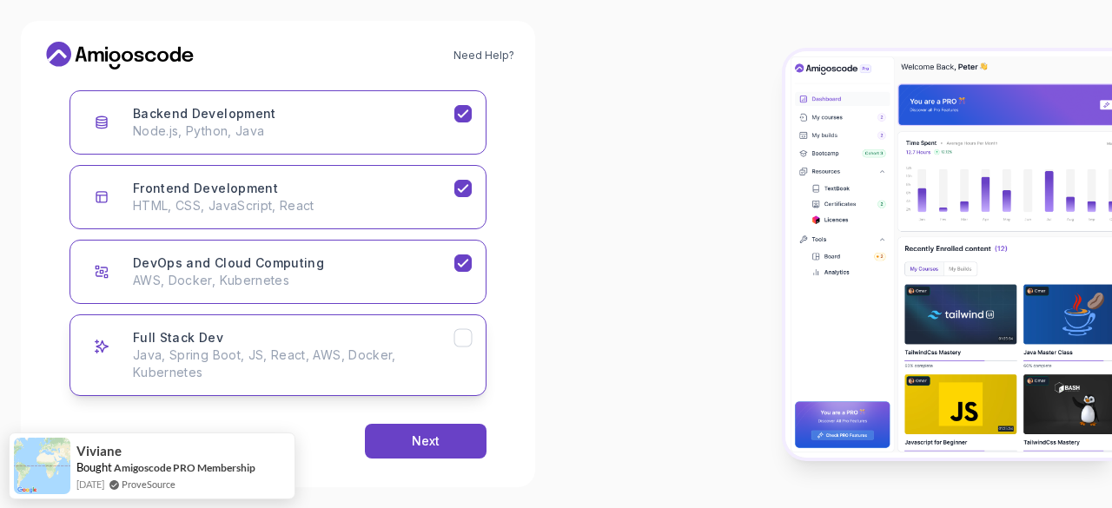
click at [456, 341] on icon "Full Stack Dev" at bounding box center [463, 338] width 17 height 17
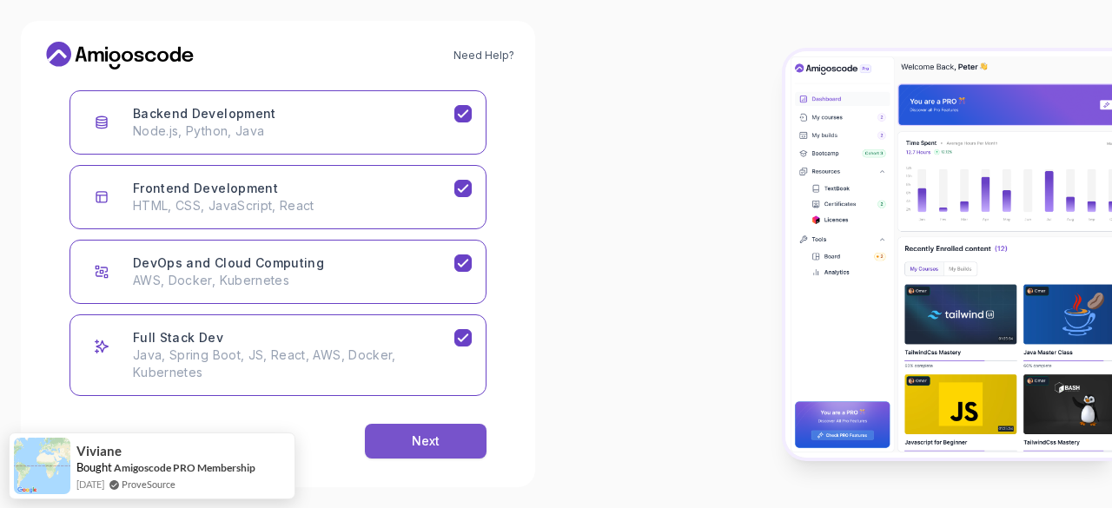
click at [455, 437] on button "Next" at bounding box center [426, 441] width 122 height 35
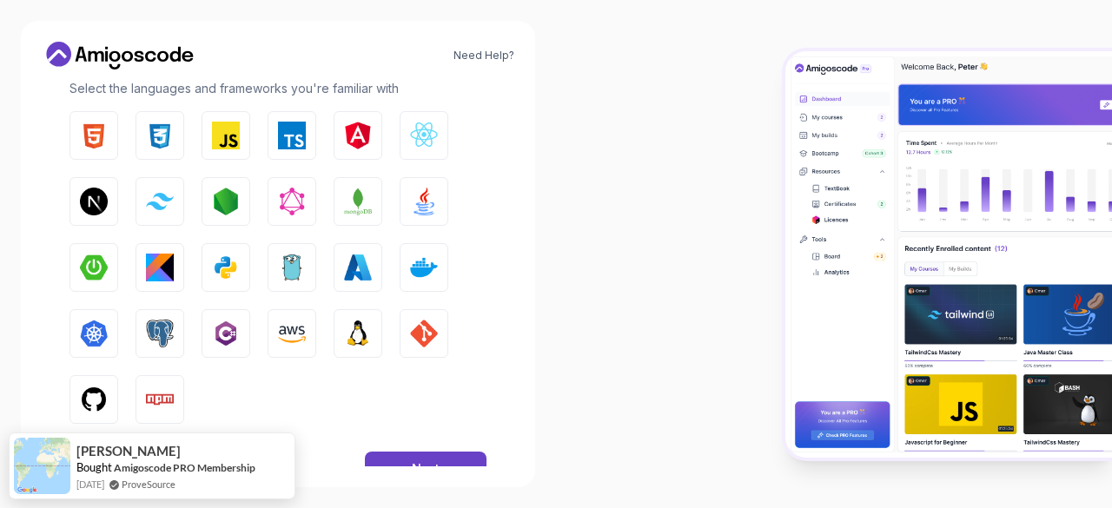
scroll to position [316, 0]
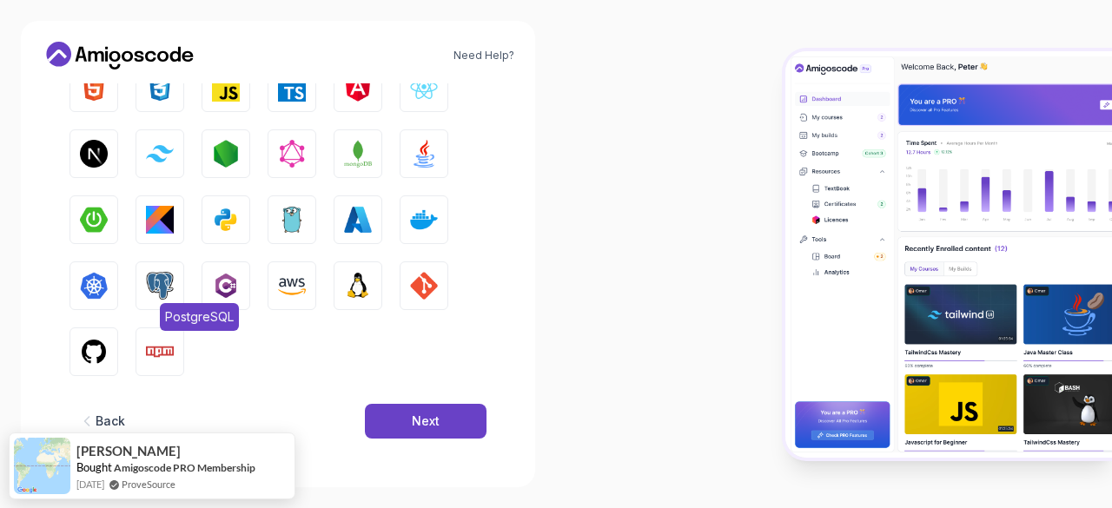
click at [167, 275] on img "button" at bounding box center [160, 286] width 28 height 28
click at [360, 213] on img "button" at bounding box center [358, 220] width 28 height 28
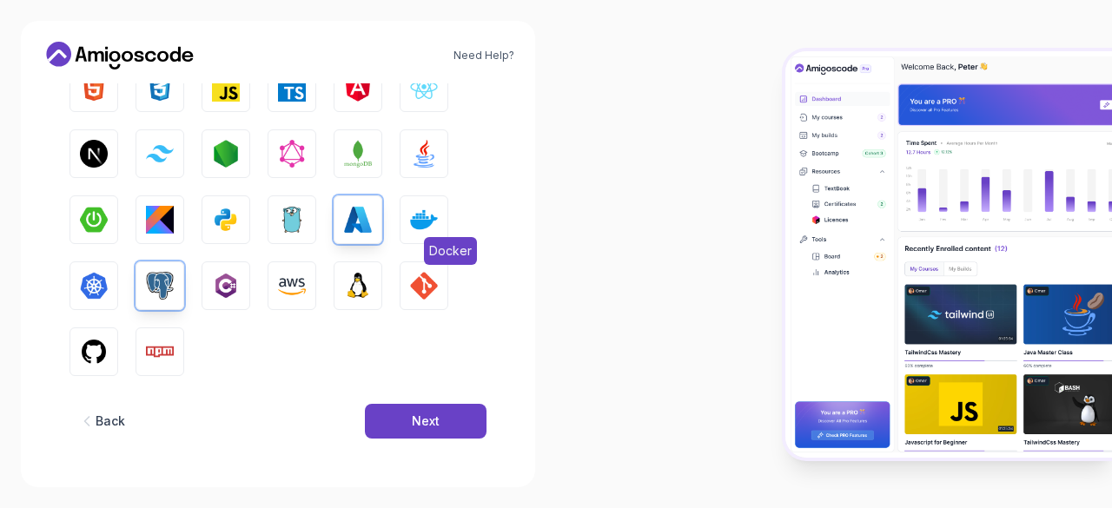
click at [439, 215] on button "Docker" at bounding box center [424, 219] width 49 height 49
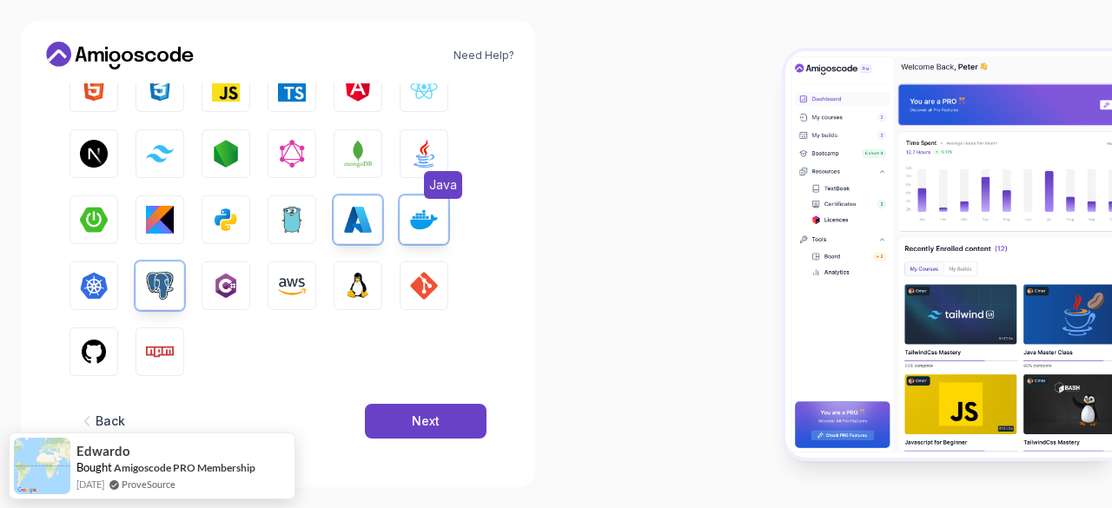
click at [433, 171] on span "Java" at bounding box center [443, 185] width 38 height 28
click at [364, 161] on img "button" at bounding box center [358, 154] width 28 height 28
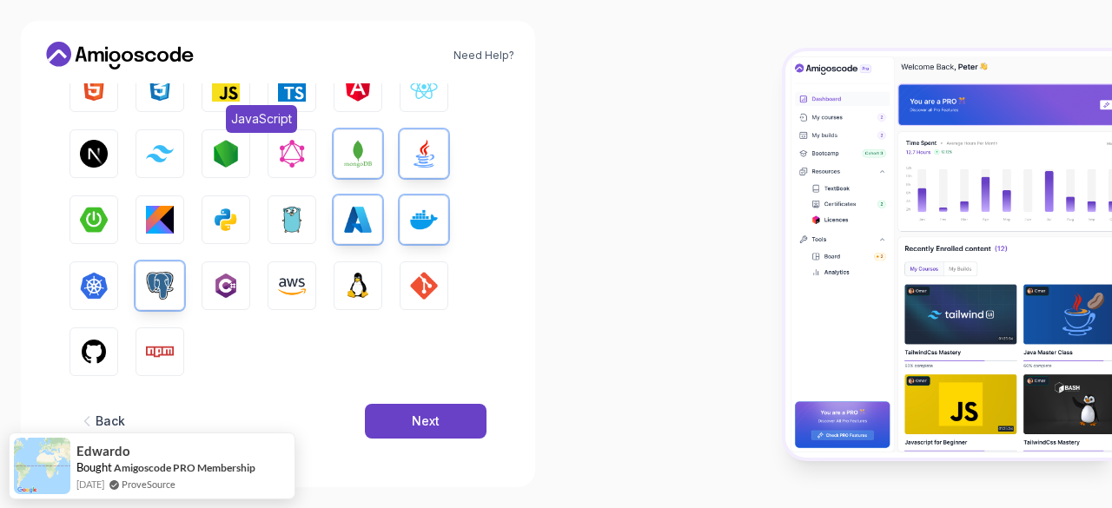
click at [214, 97] on img "button" at bounding box center [226, 88] width 28 height 28
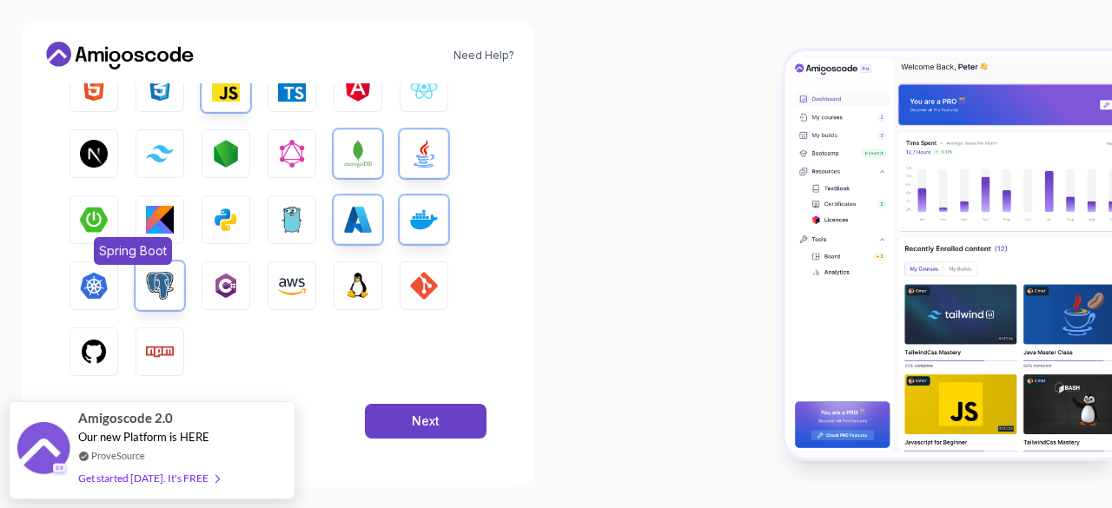
click at [97, 220] on img "button" at bounding box center [94, 220] width 28 height 28
click at [292, 282] on img "button" at bounding box center [292, 286] width 28 height 28
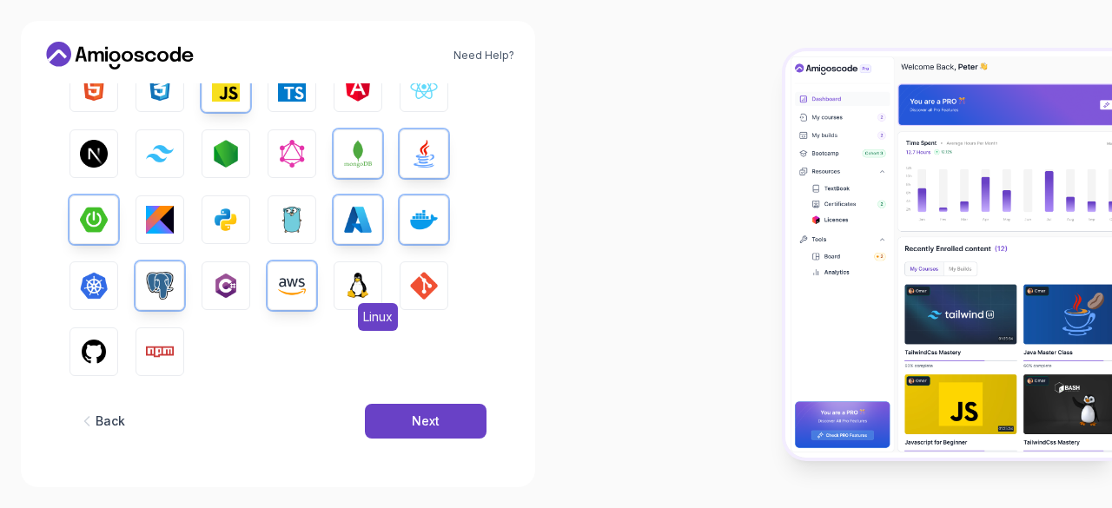
click at [351, 277] on img "button" at bounding box center [358, 286] width 28 height 28
click at [409, 275] on button "GIT" at bounding box center [424, 286] width 49 height 49
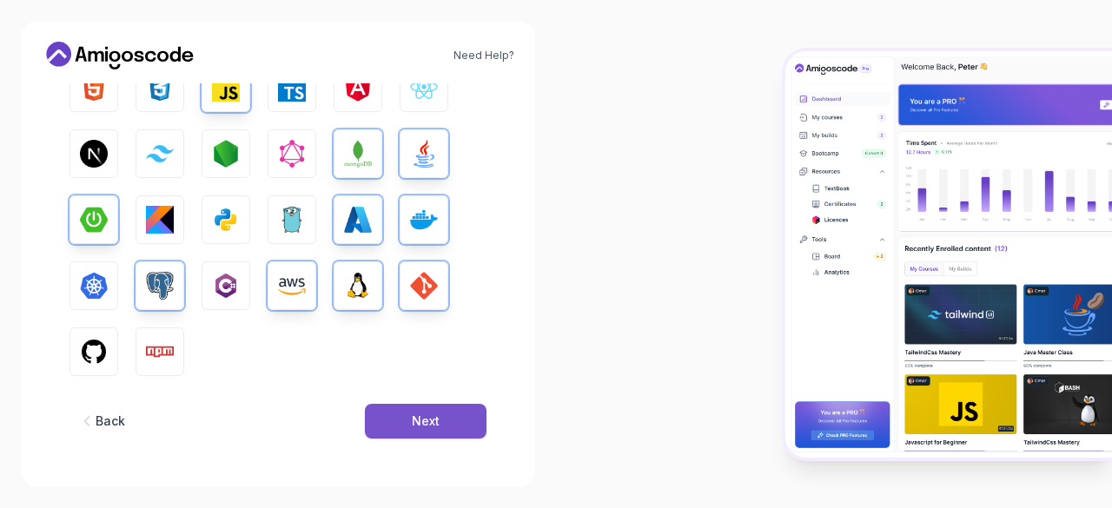
click at [401, 414] on button "Next" at bounding box center [426, 421] width 122 height 35
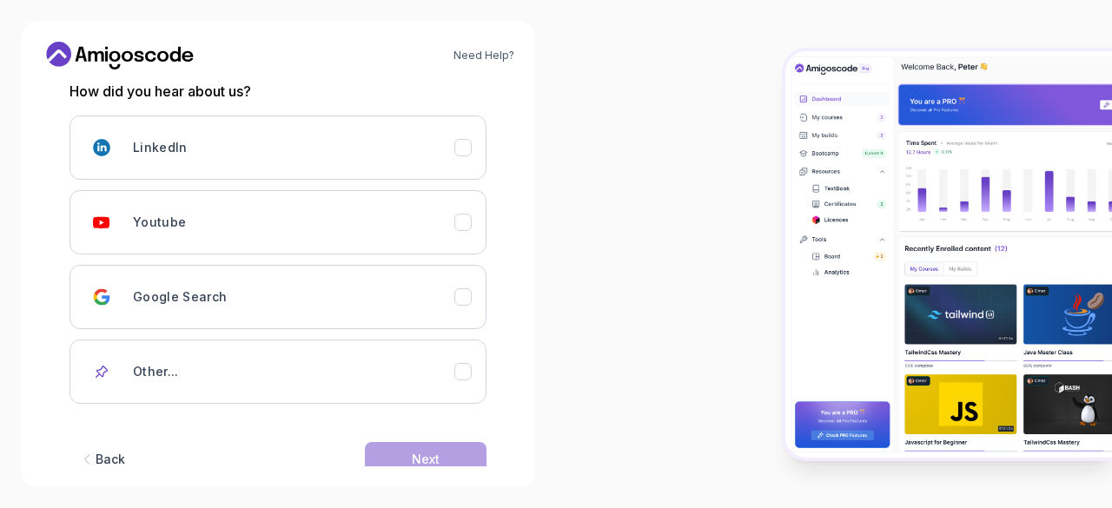
scroll to position [245, 0]
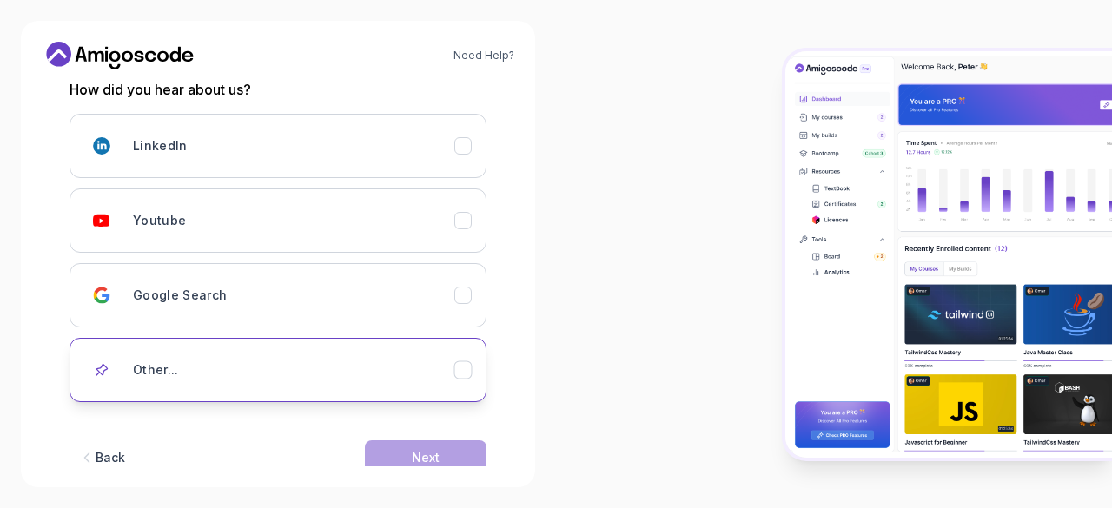
click at [454, 364] on div "Other..." at bounding box center [293, 370] width 321 height 35
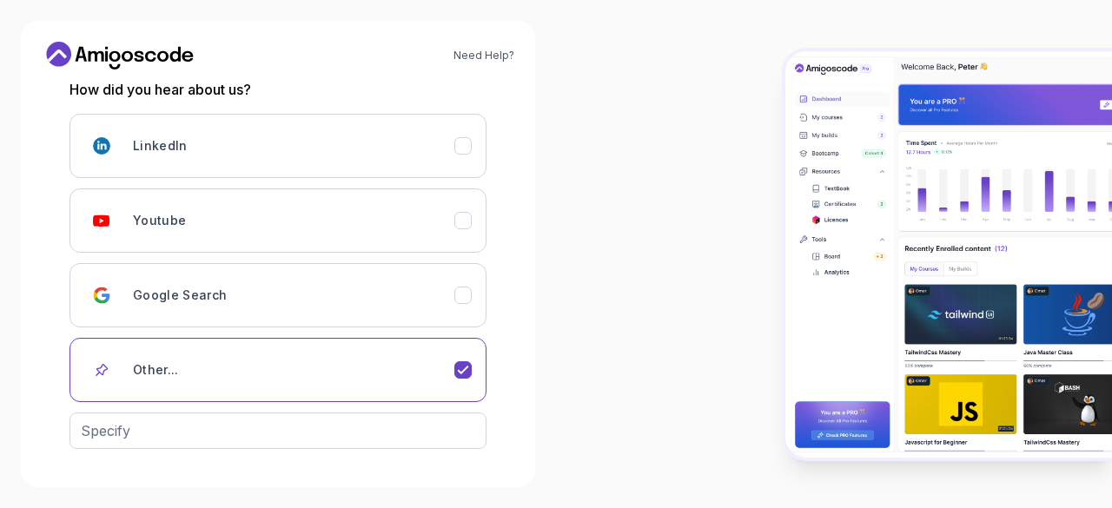
scroll to position [305, 0]
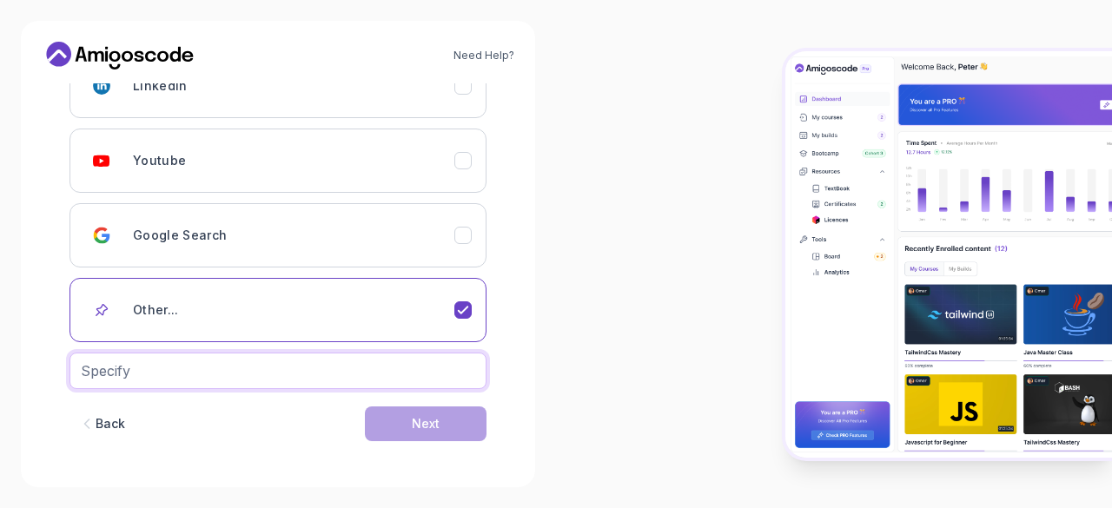
click at [337, 369] on input "text" at bounding box center [278, 371] width 417 height 36
click at [467, 315] on icon "Other..." at bounding box center [463, 310] width 17 height 17
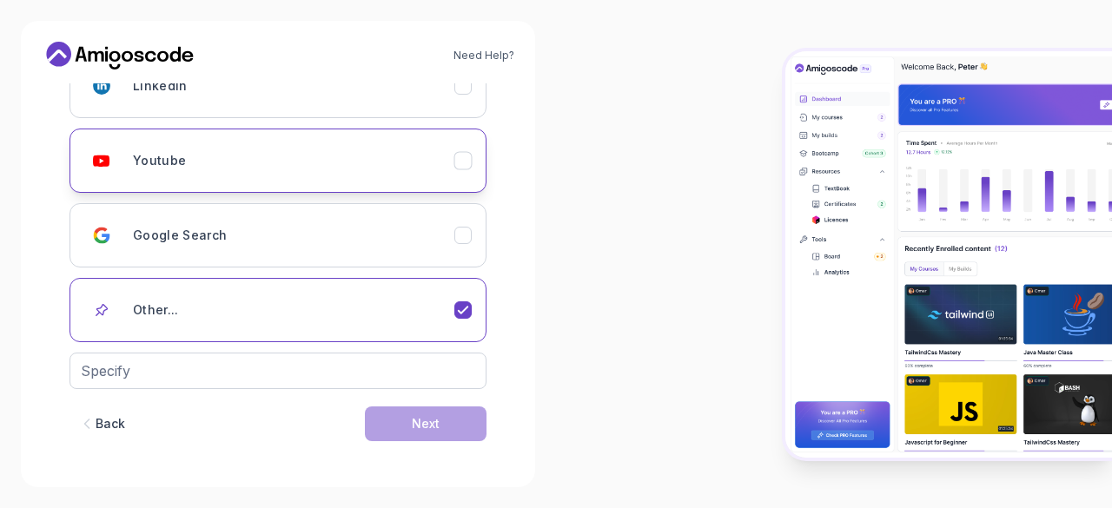
click at [466, 159] on icon "Youtube" at bounding box center [463, 160] width 10 height 7
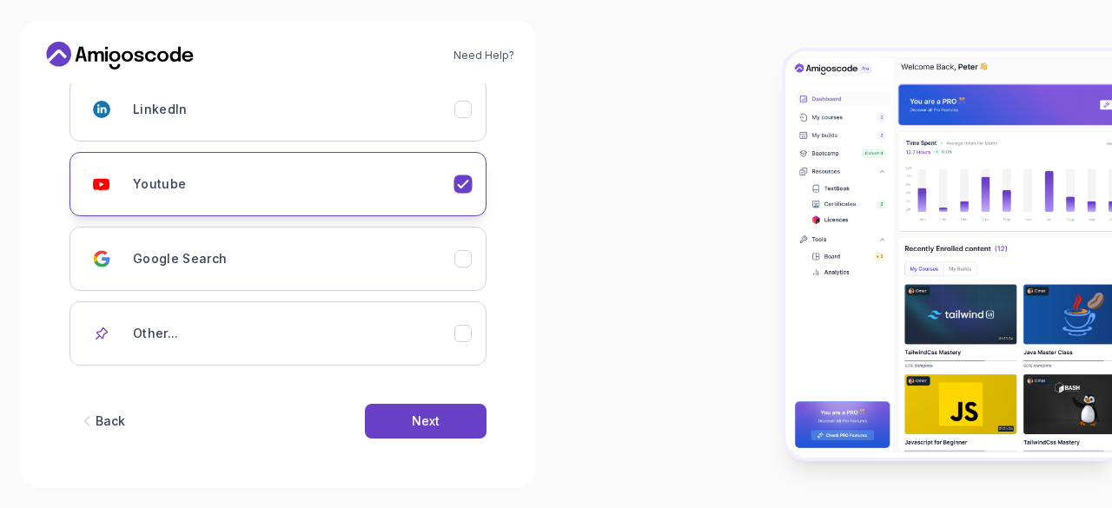
scroll to position [279, 0]
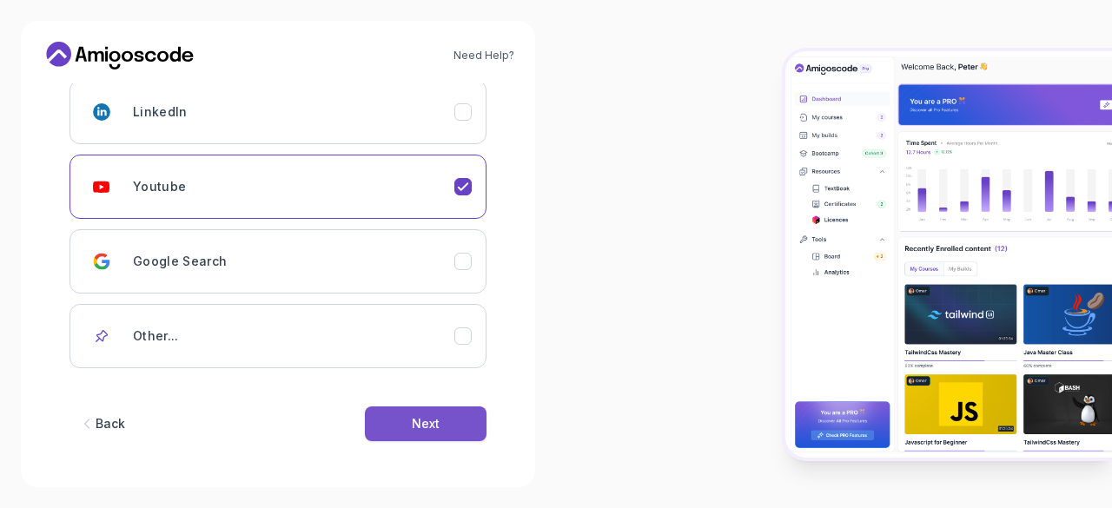
click at [431, 427] on div "Next" at bounding box center [426, 423] width 28 height 17
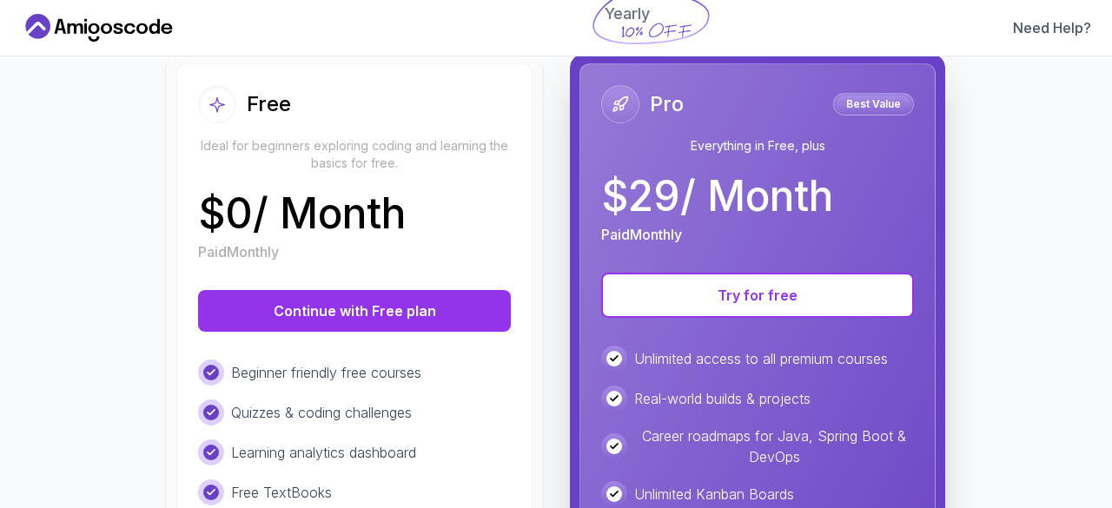
scroll to position [192, 0]
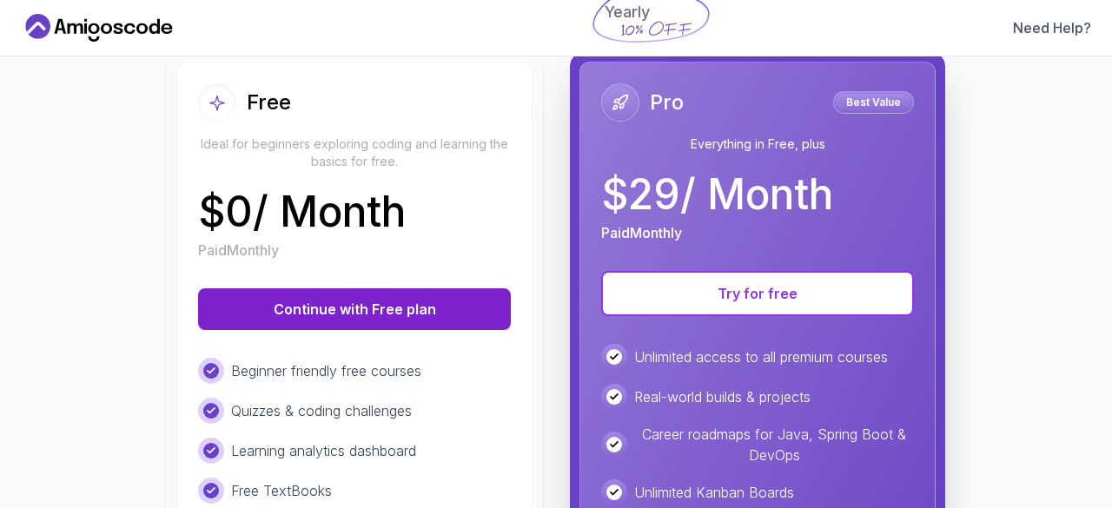
click at [394, 313] on button "Continue with Free plan" at bounding box center [354, 309] width 313 height 42
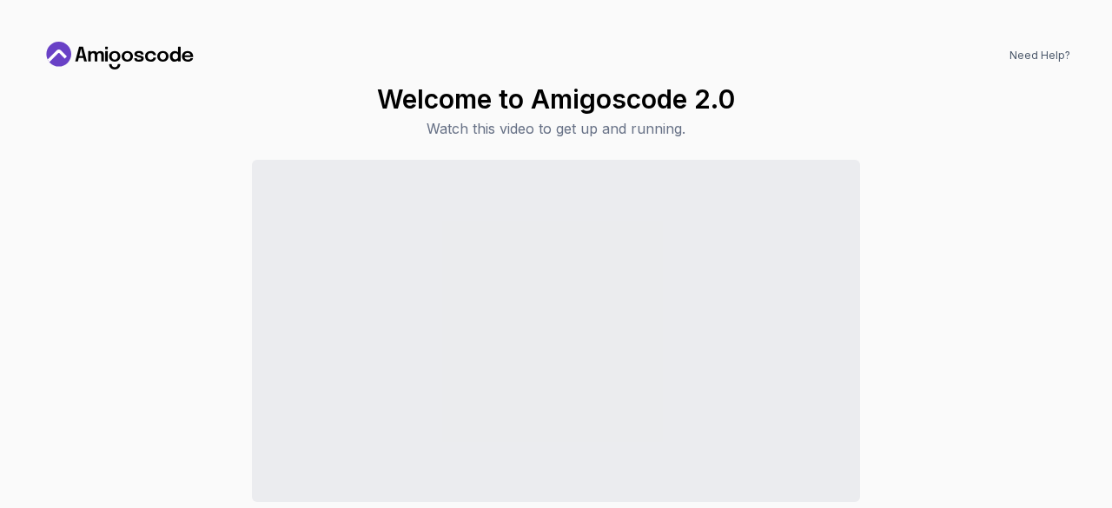
click at [1036, 235] on div "Continue to Dashboard" at bounding box center [556, 366] width 1029 height 412
click at [114, 58] on icon at bounding box center [120, 56] width 156 height 28
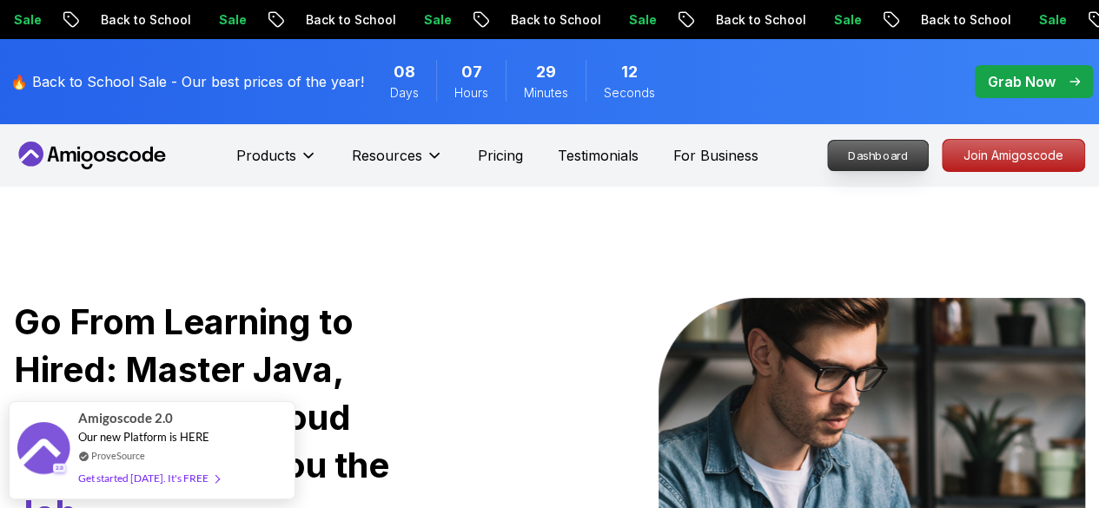
click at [865, 155] on p "Dashboard" at bounding box center [878, 156] width 100 height 30
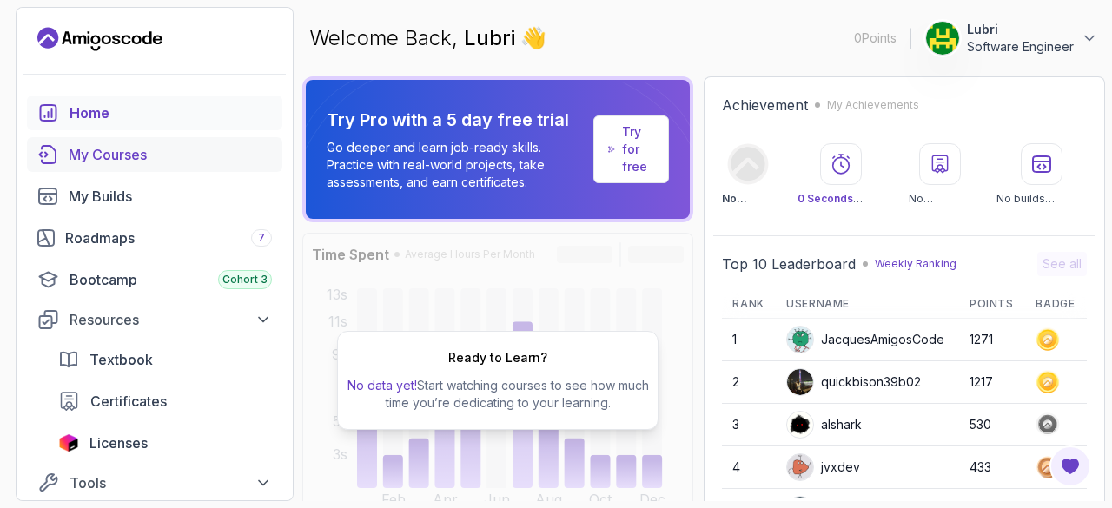
click at [131, 162] on div "My Courses" at bounding box center [170, 154] width 203 height 21
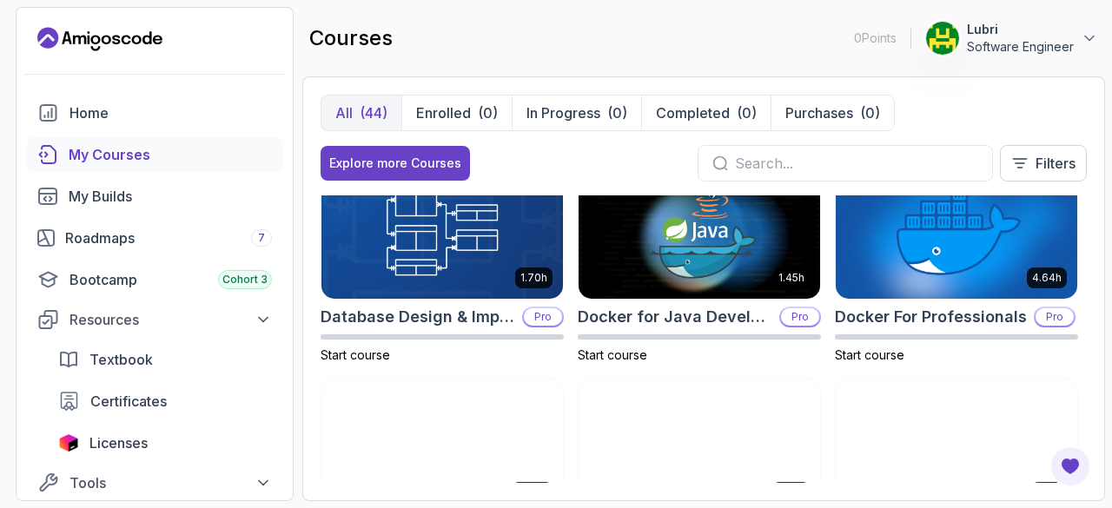
scroll to position [433, 0]
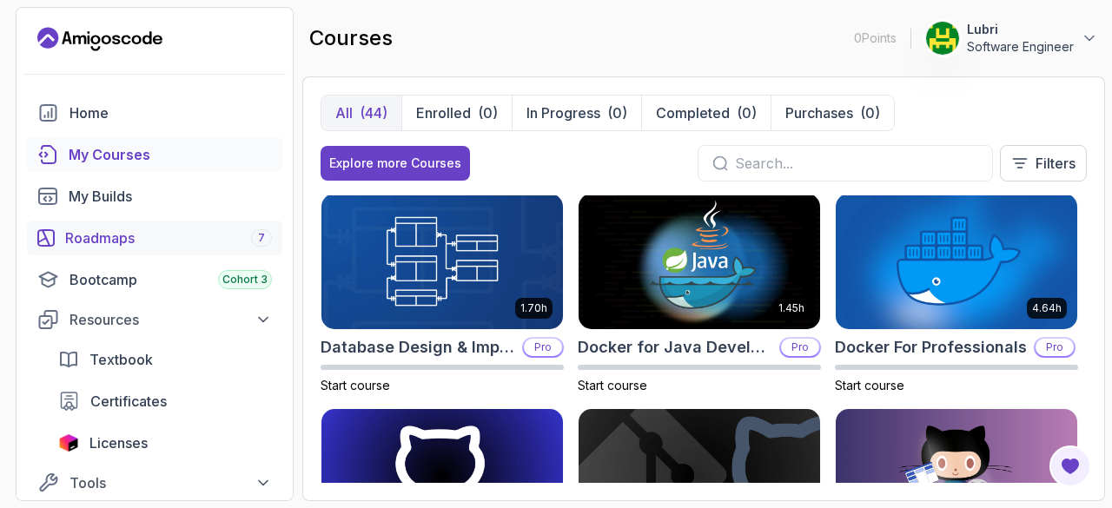
click at [122, 249] on link "Roadmaps 7" at bounding box center [154, 238] width 255 height 35
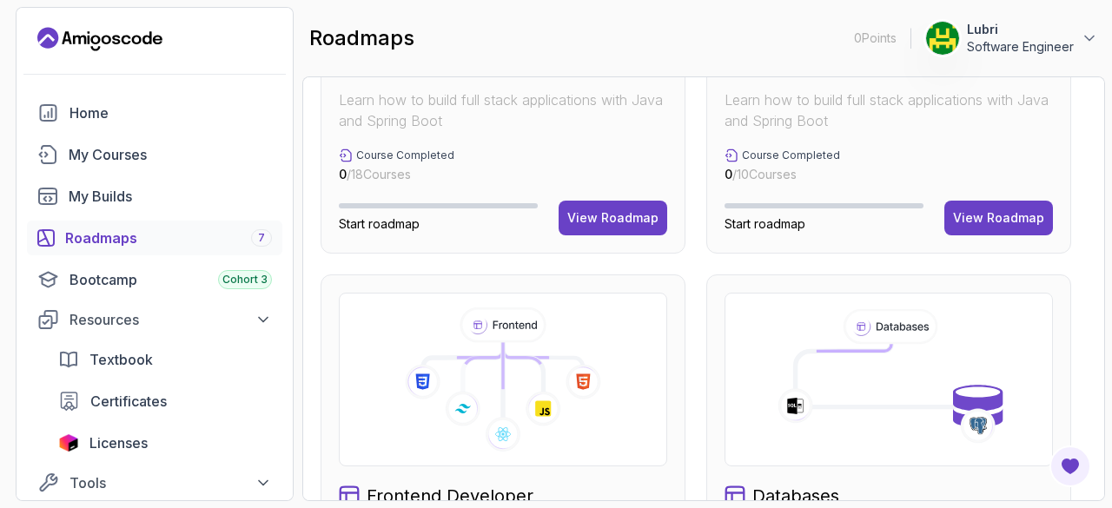
scroll to position [478, 0]
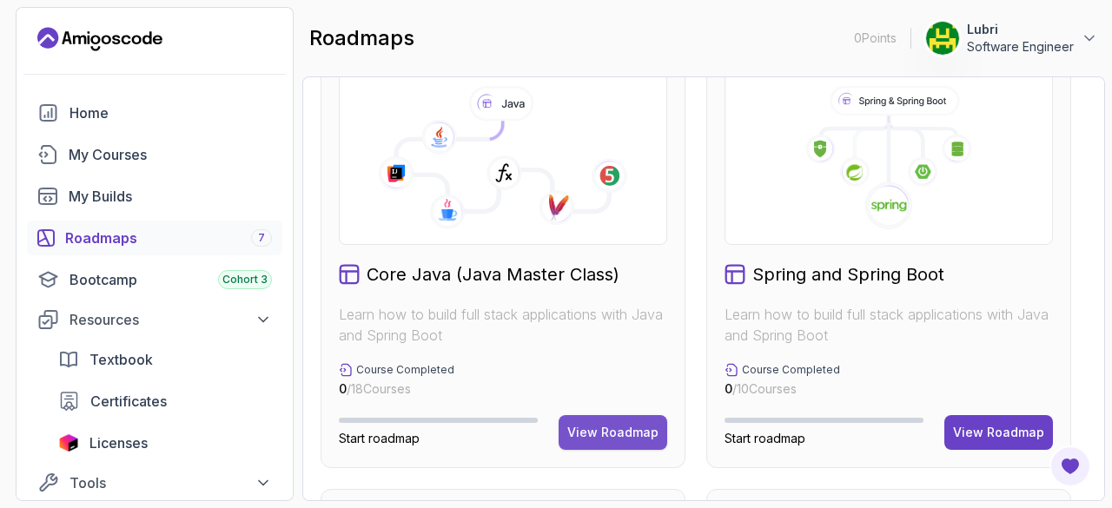
click at [621, 432] on div "View Roadmap" at bounding box center [612, 432] width 91 height 17
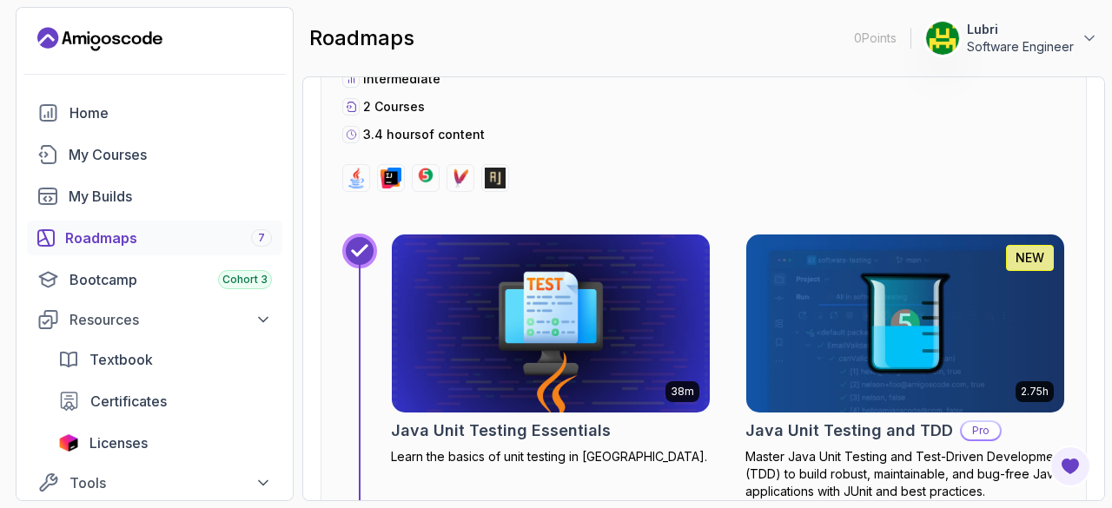
scroll to position [9457, 0]
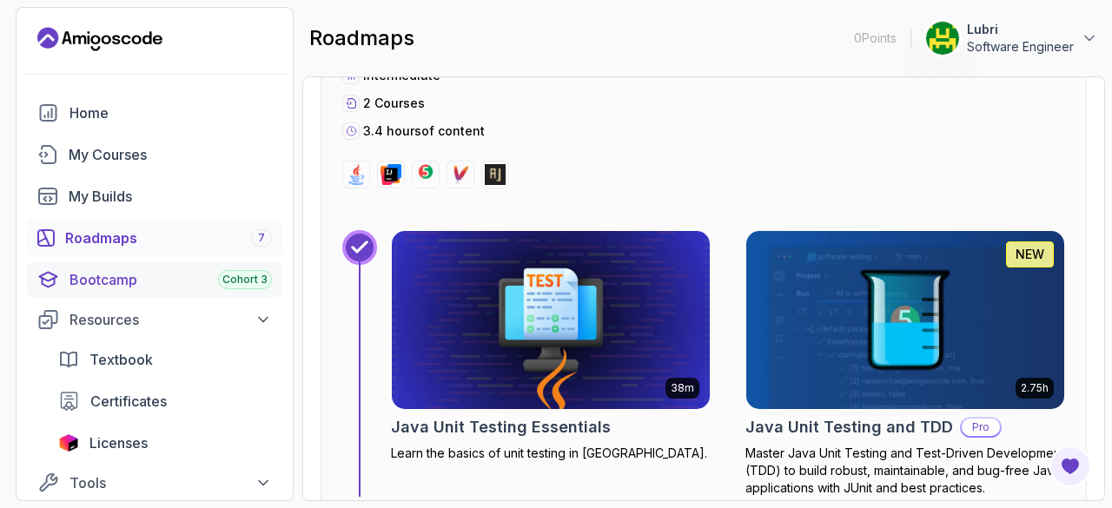
click at [109, 295] on link "Bootcamp Cohort 3" at bounding box center [154, 279] width 255 height 35
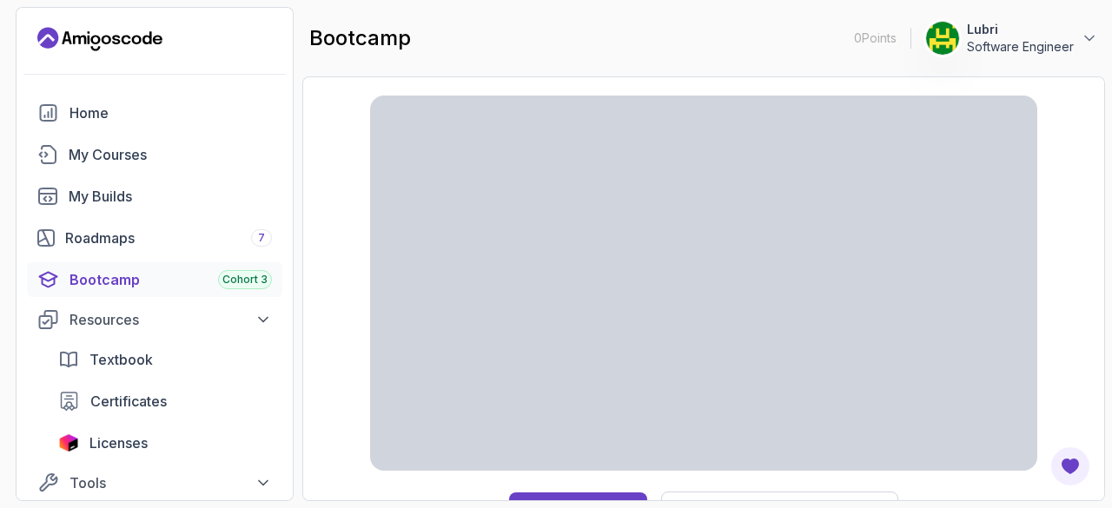
scroll to position [63, 0]
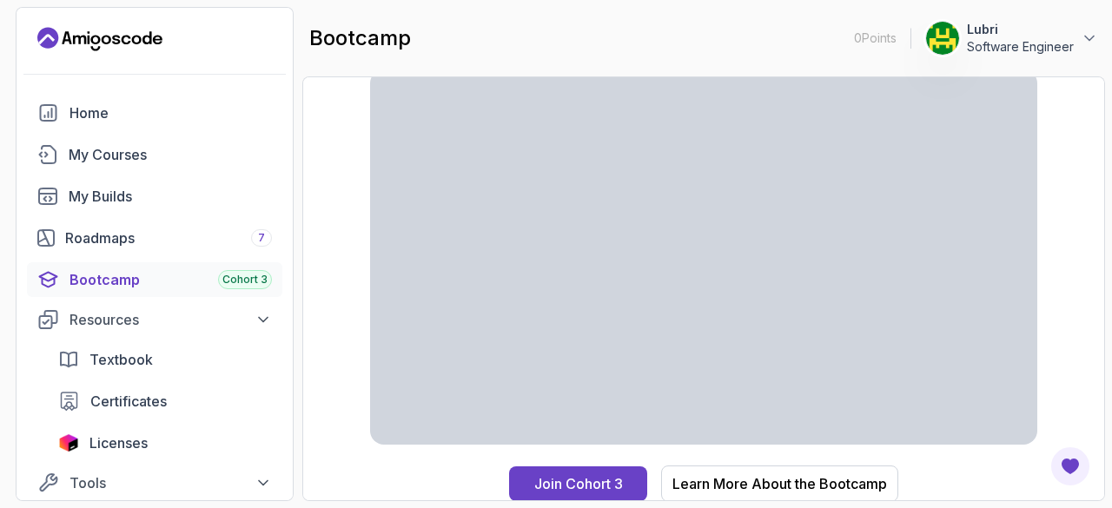
click at [1089, 48] on button "Lubri Software Engineer" at bounding box center [1011, 38] width 173 height 35
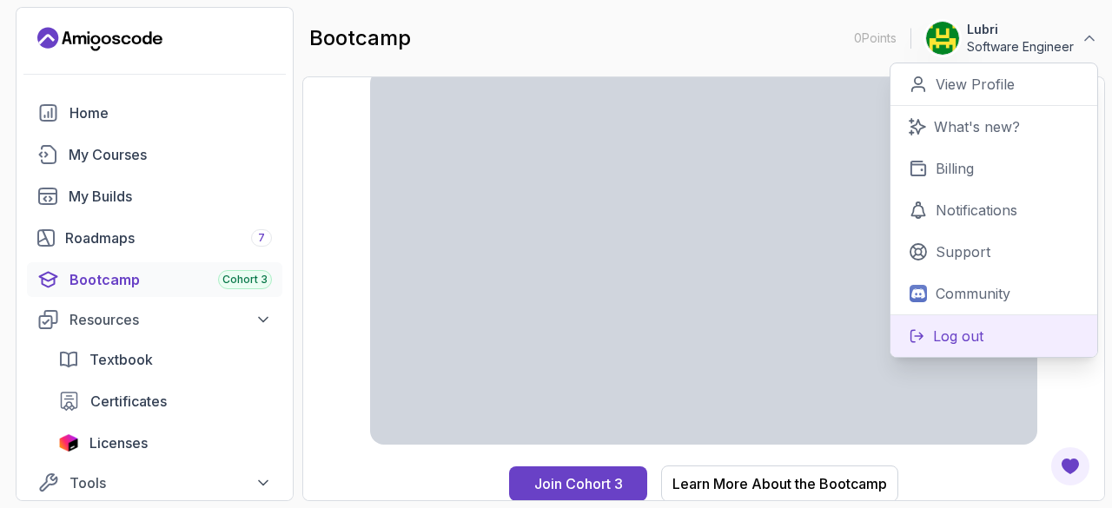
click at [956, 333] on p "Log out" at bounding box center [958, 336] width 50 height 21
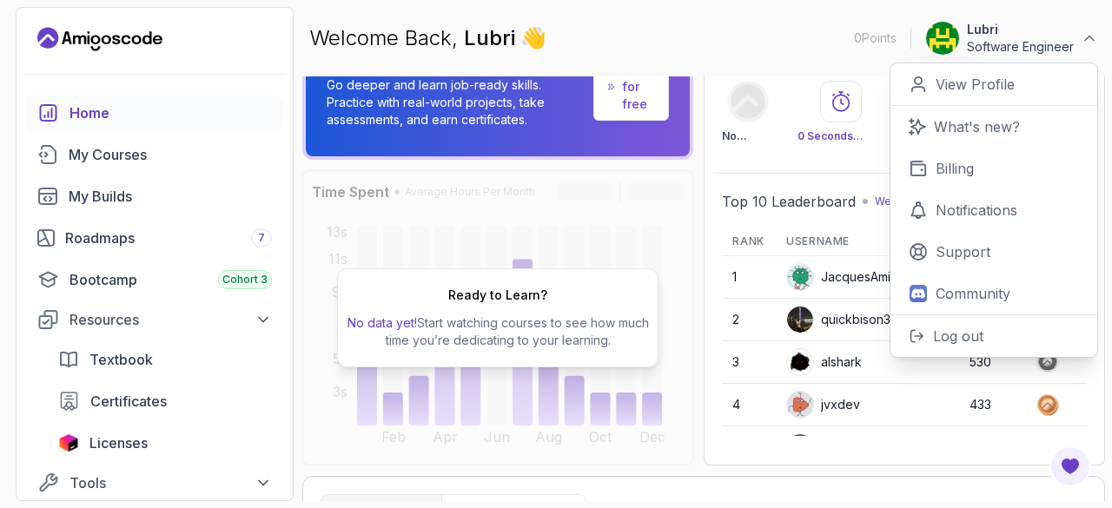
click at [596, 39] on div "Welcome Back, Lubri 👋 0 Points 1 Lubri Software Engineer 0 Points View Profile …" at bounding box center [703, 38] width 803 height 63
